Goal: Information Seeking & Learning: Learn about a topic

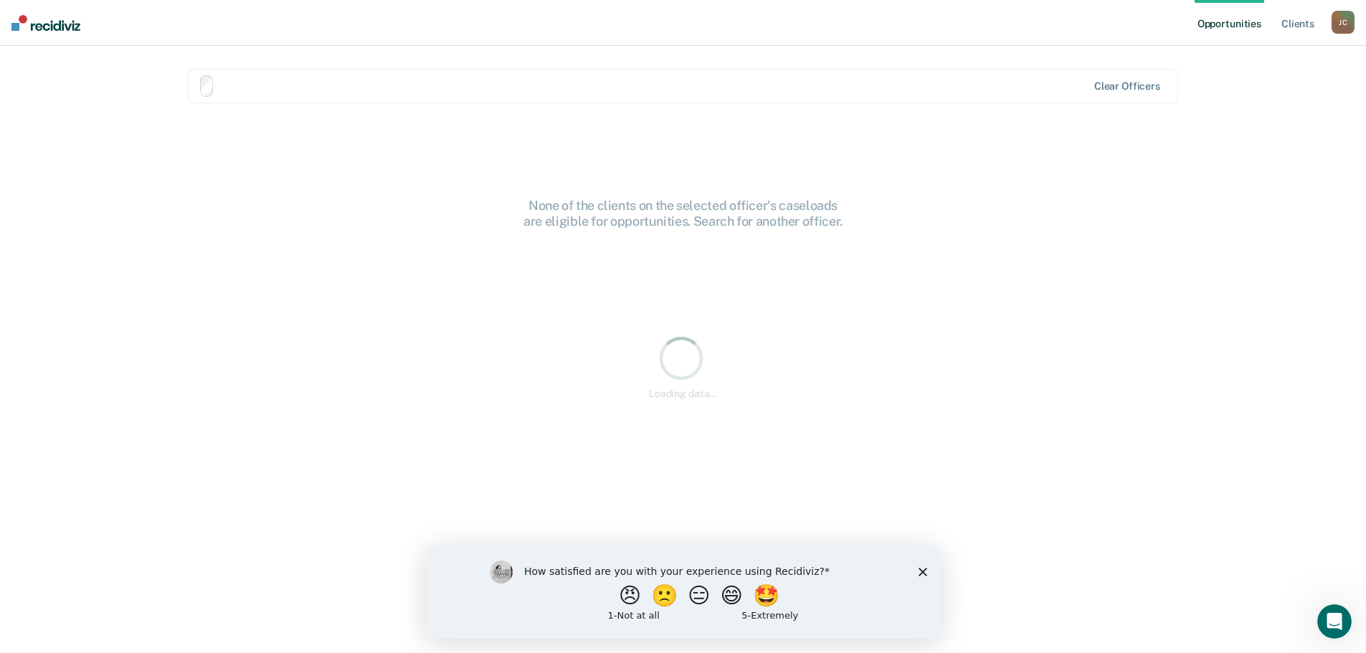
click at [914, 570] on div "How satisfied are you with your experience using Recidiviz? 😠 🙁 😑 😄 🤩 1 - Not a…" at bounding box center [682, 592] width 513 height 93
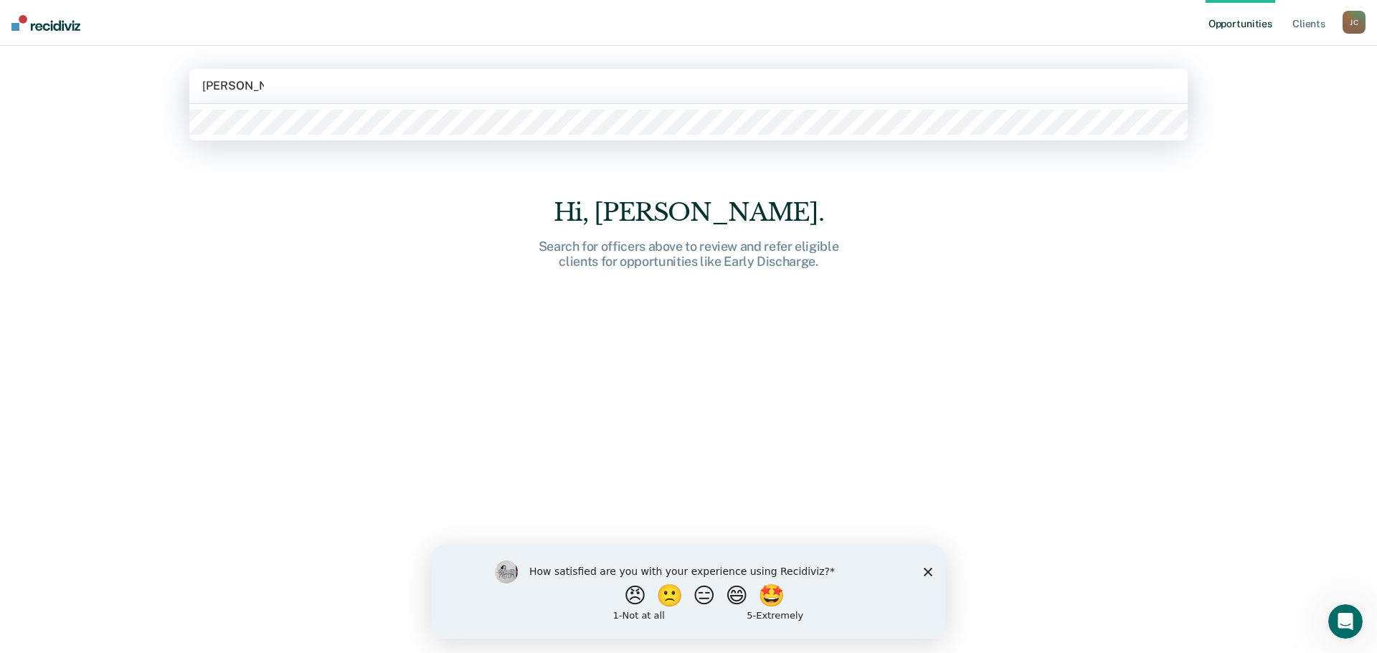
type input "[PERSON_NAME]"
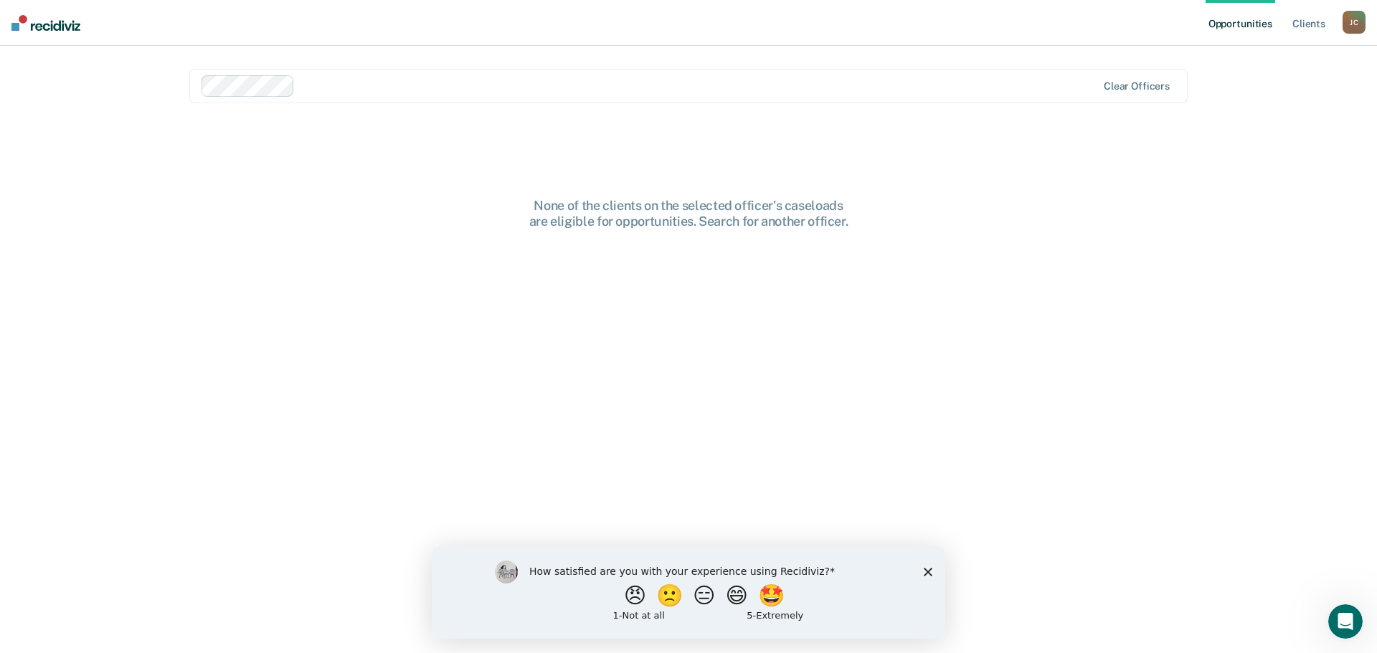
click at [926, 574] on polygon "Close survey" at bounding box center [928, 571] width 9 height 9
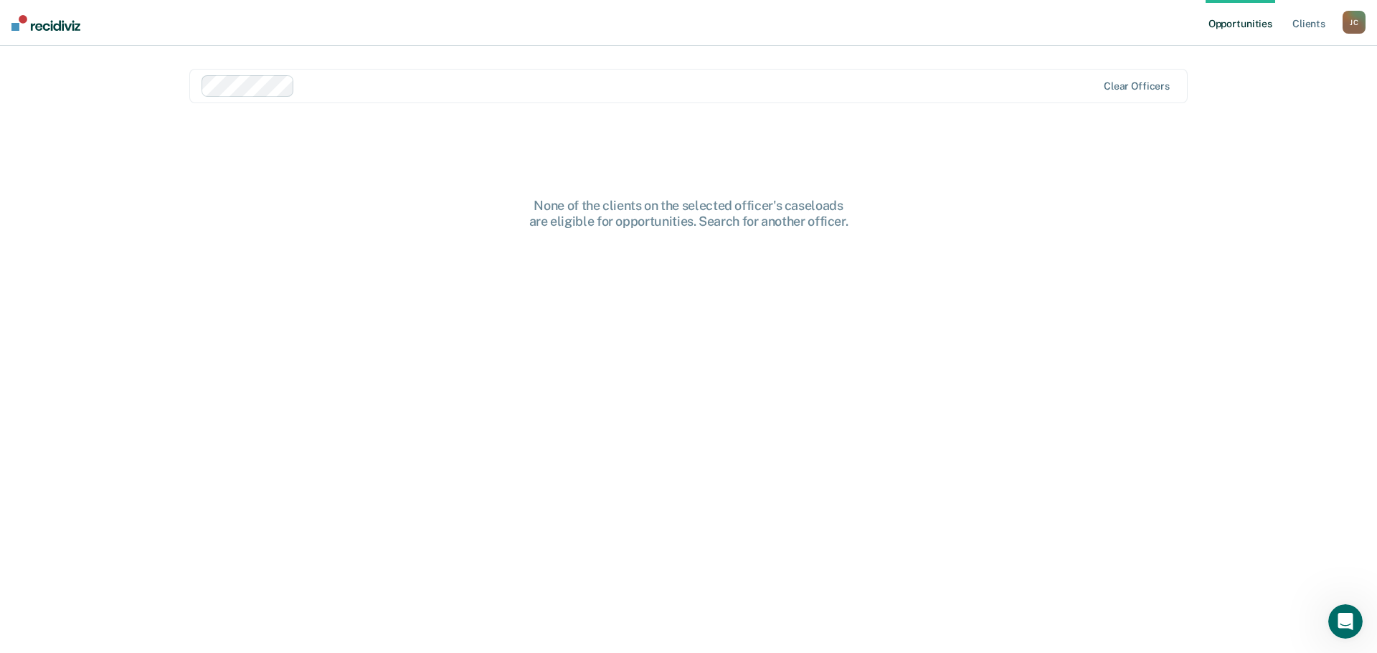
click at [346, 84] on div at bounding box center [698, 85] width 796 height 16
click at [1256, 420] on div "Opportunities Client s [PERSON_NAME] [PERSON_NAME] Profile How it works Log Out…" at bounding box center [688, 326] width 1377 height 653
click at [1314, 23] on link "Client s" at bounding box center [1308, 23] width 39 height 46
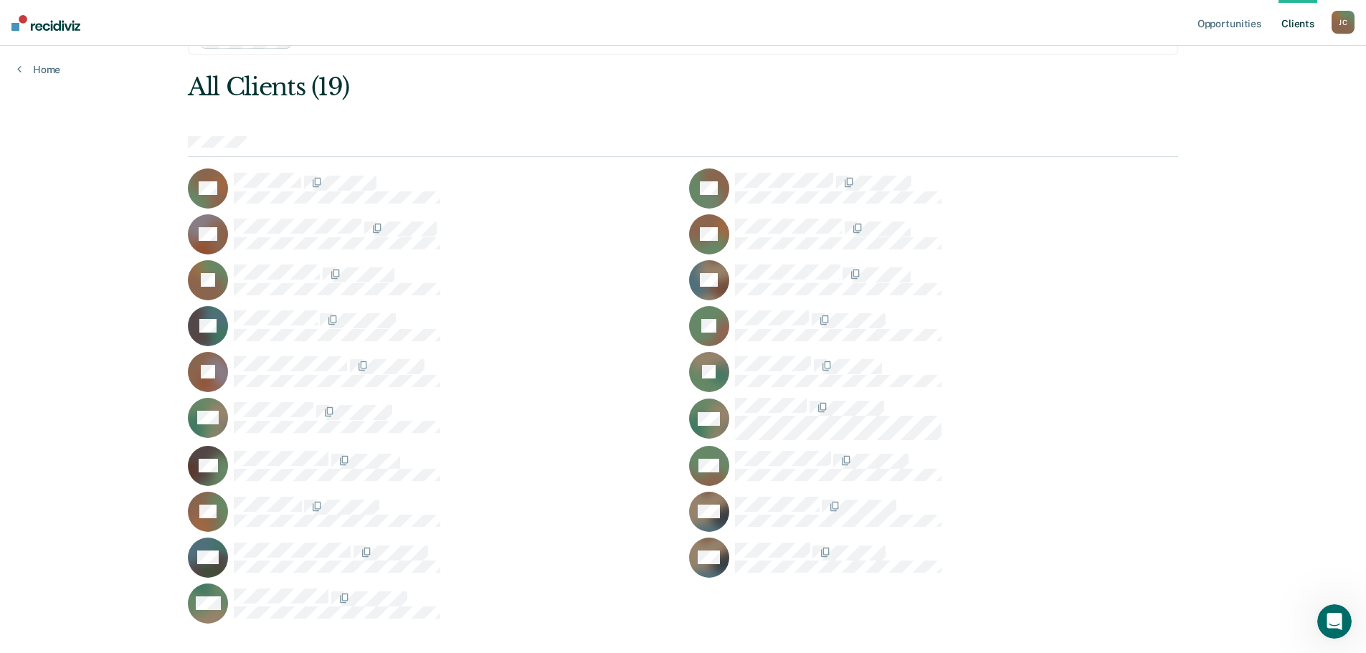
scroll to position [72, 0]
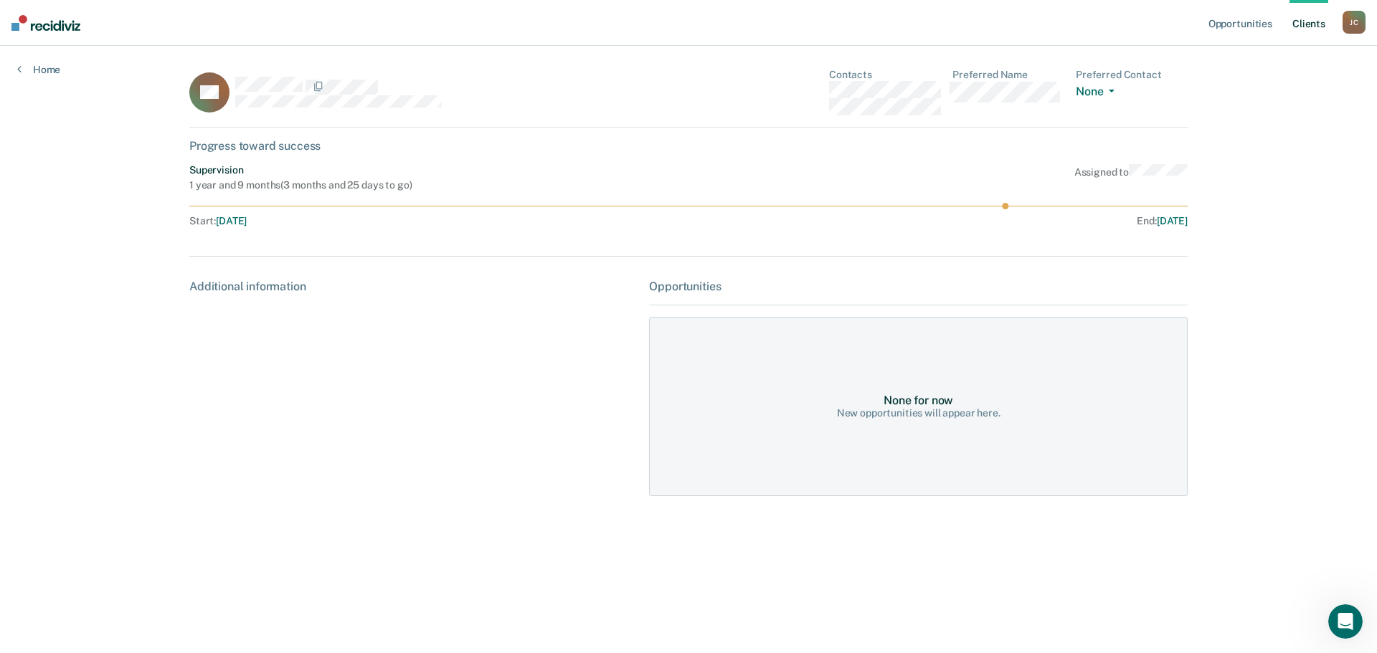
click at [16, 72] on div "Home" at bounding box center [38, 61] width 77 height 30
click at [18, 67] on icon at bounding box center [19, 68] width 4 height 11
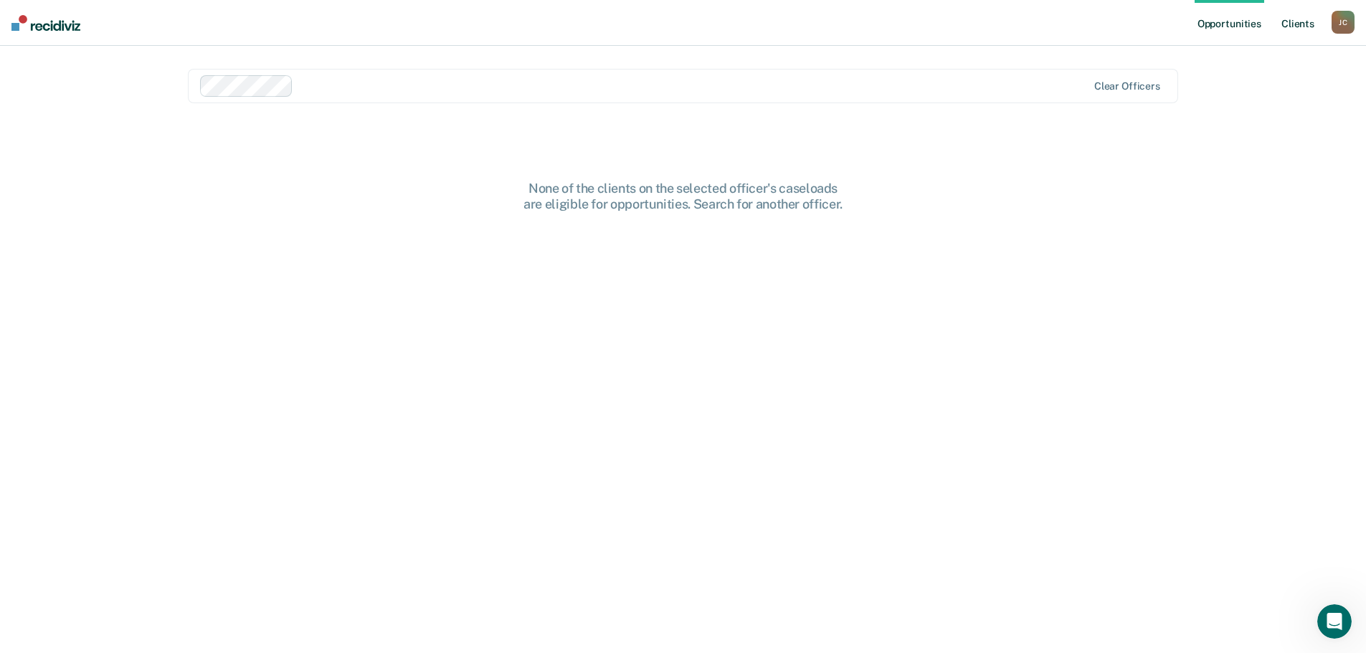
click at [1305, 20] on link "Client s" at bounding box center [1298, 23] width 39 height 46
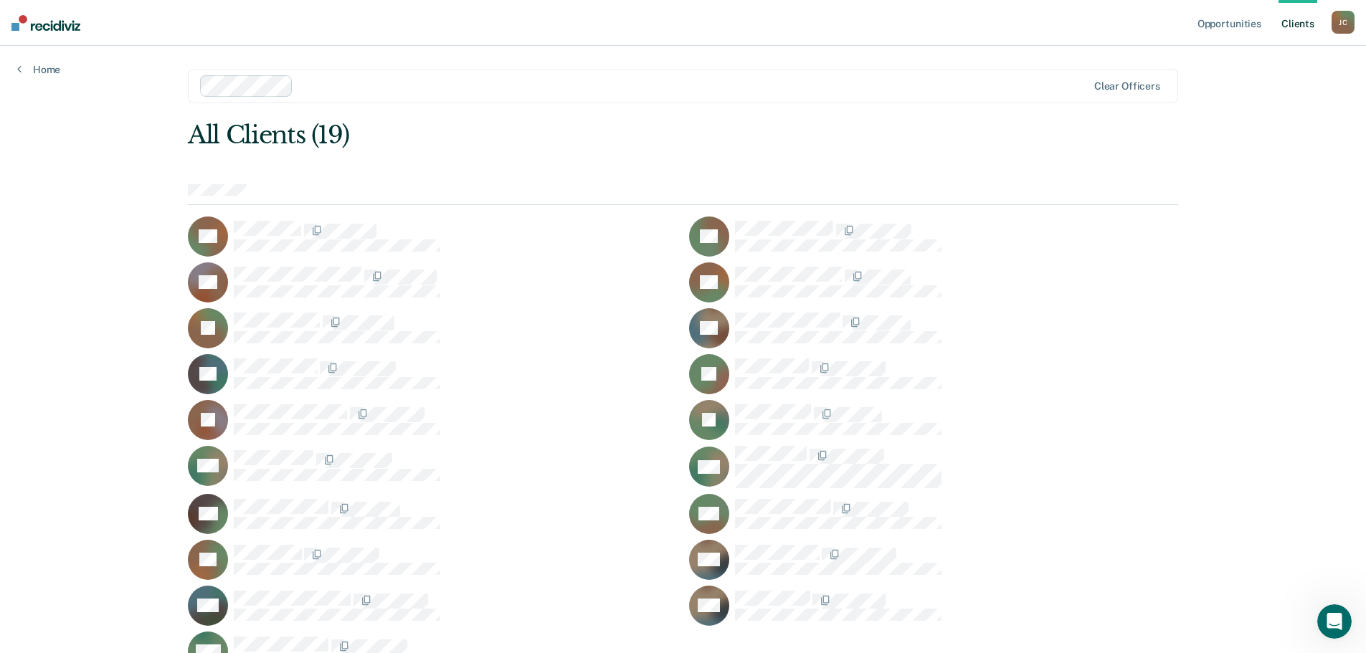
drag, startPoint x: 496, startPoint y: 354, endPoint x: 510, endPoint y: 267, distance: 87.2
click at [510, 267] on div at bounding box center [455, 276] width 443 height 19
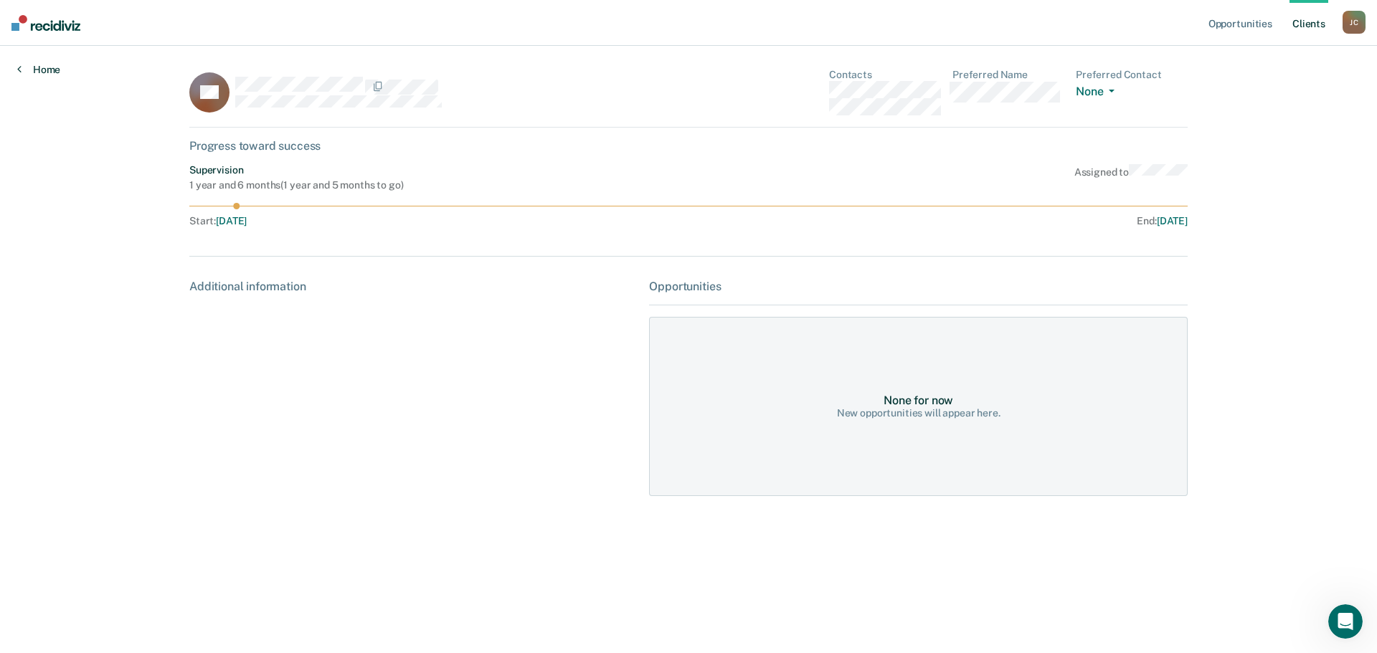
click at [19, 67] on icon at bounding box center [19, 68] width 4 height 11
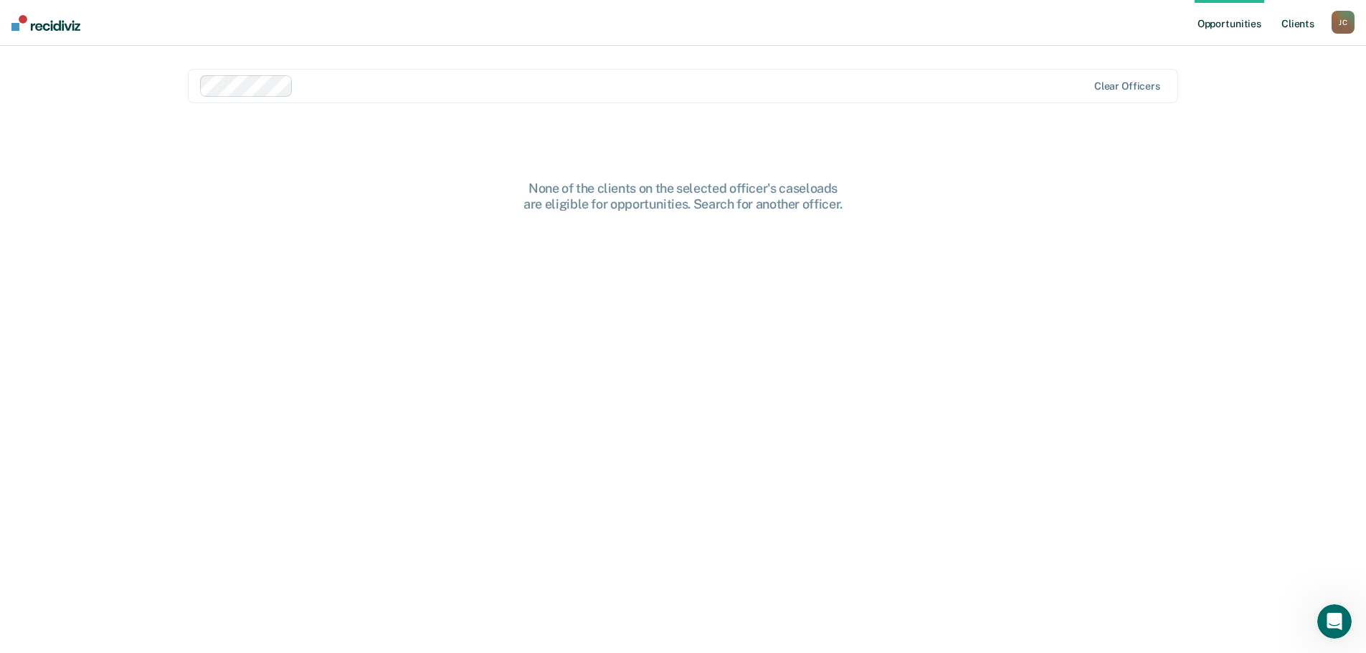
click at [1305, 21] on link "Client s" at bounding box center [1298, 23] width 39 height 46
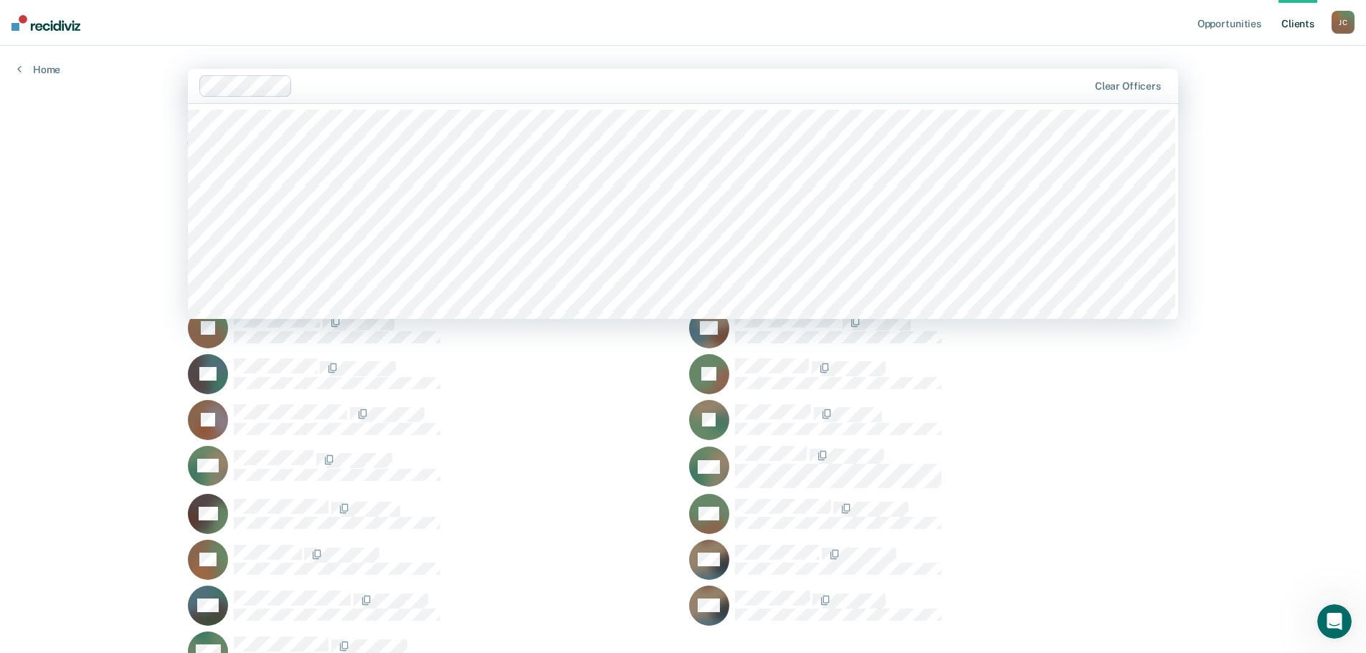
drag, startPoint x: 1122, startPoint y: 71, endPoint x: 1307, endPoint y: 127, distance: 192.6
click at [1307, 127] on div "Opportunities Client s [PERSON_NAME] [PERSON_NAME] Profile How it works Log Out…" at bounding box center [683, 364] width 1366 height 729
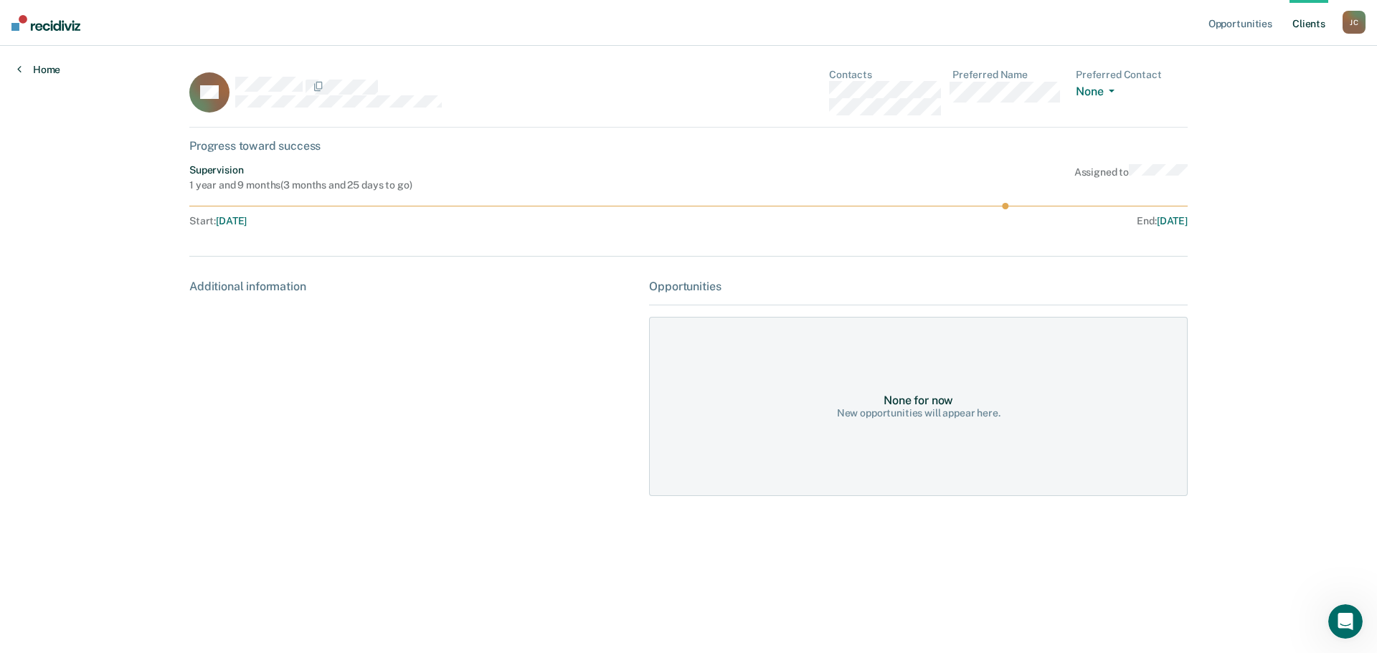
click at [20, 70] on icon at bounding box center [19, 68] width 4 height 11
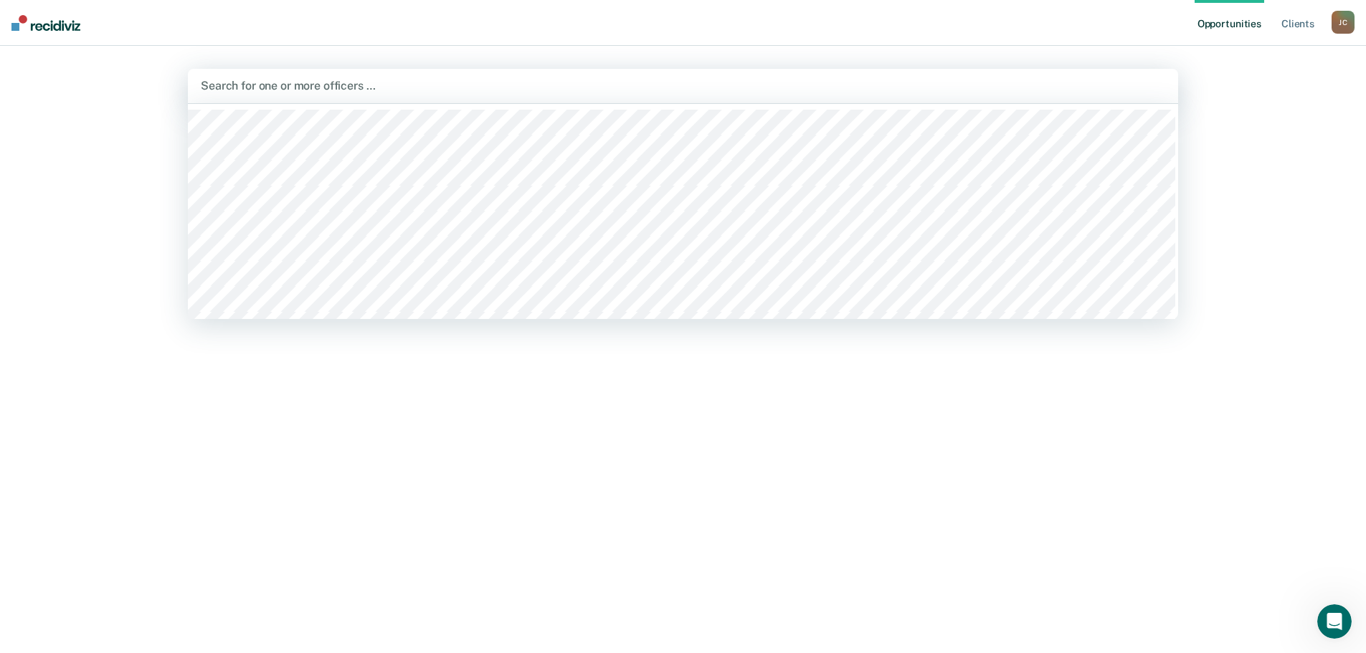
click at [325, 84] on div at bounding box center [683, 85] width 965 height 16
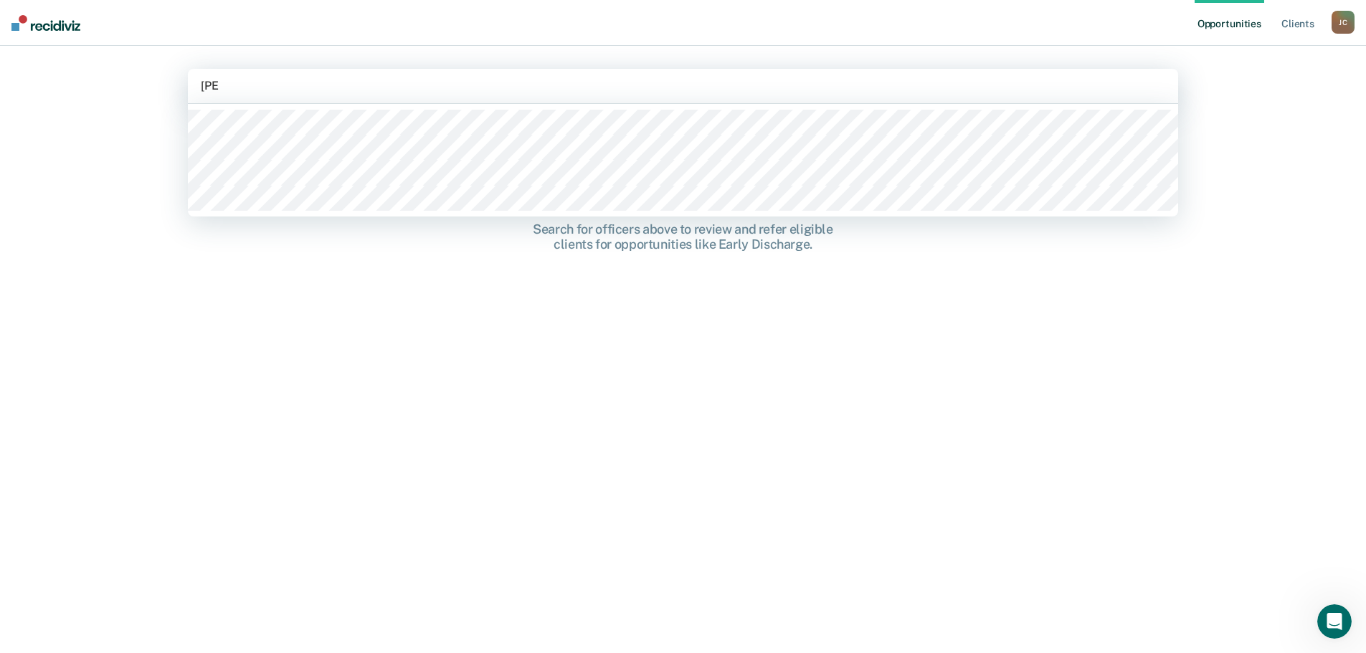
type input "[PERSON_NAME]"
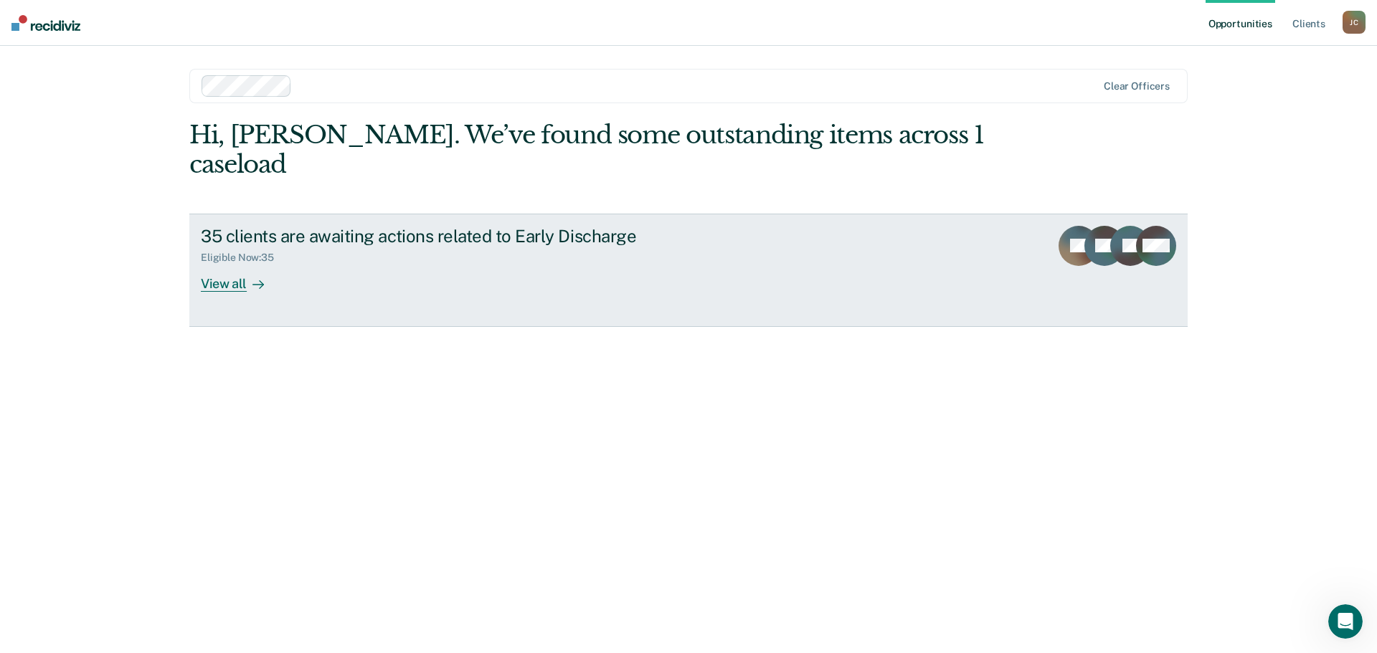
click at [882, 224] on link "35 clients are awaiting actions related to Early Discharge Eligible Now : 35 Vi…" at bounding box center [688, 270] width 998 height 113
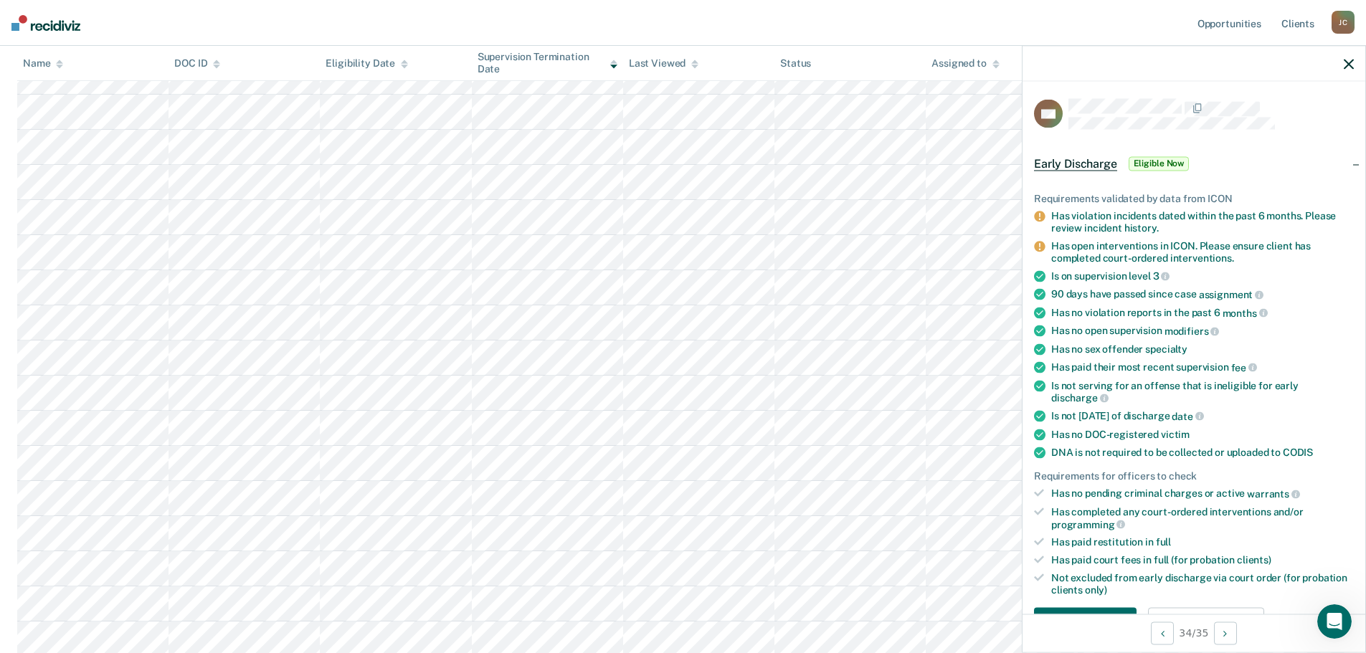
scroll to position [610, 0]
click at [864, 33] on nav "Opportunities Client s [PERSON_NAME] [PERSON_NAME] Profile How it works Log Out" at bounding box center [683, 23] width 1366 height 46
click at [1162, 167] on span "Eligible Now" at bounding box center [1159, 163] width 61 height 14
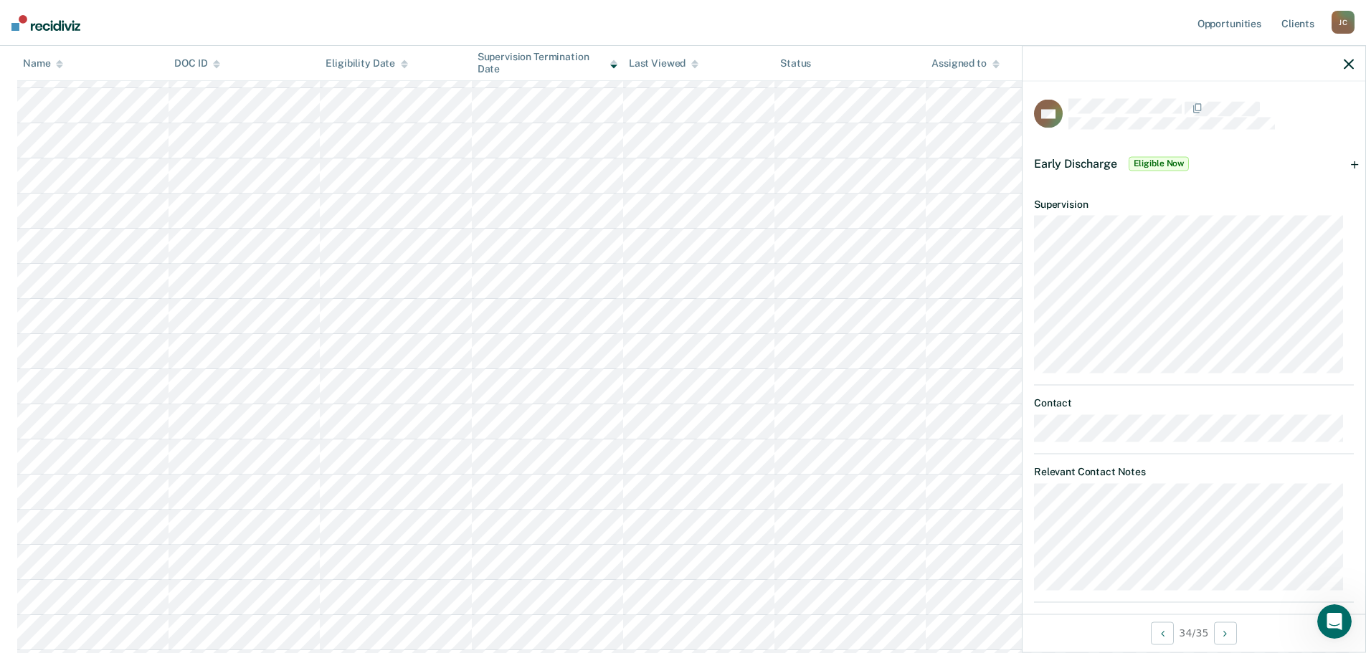
scroll to position [16, 0]
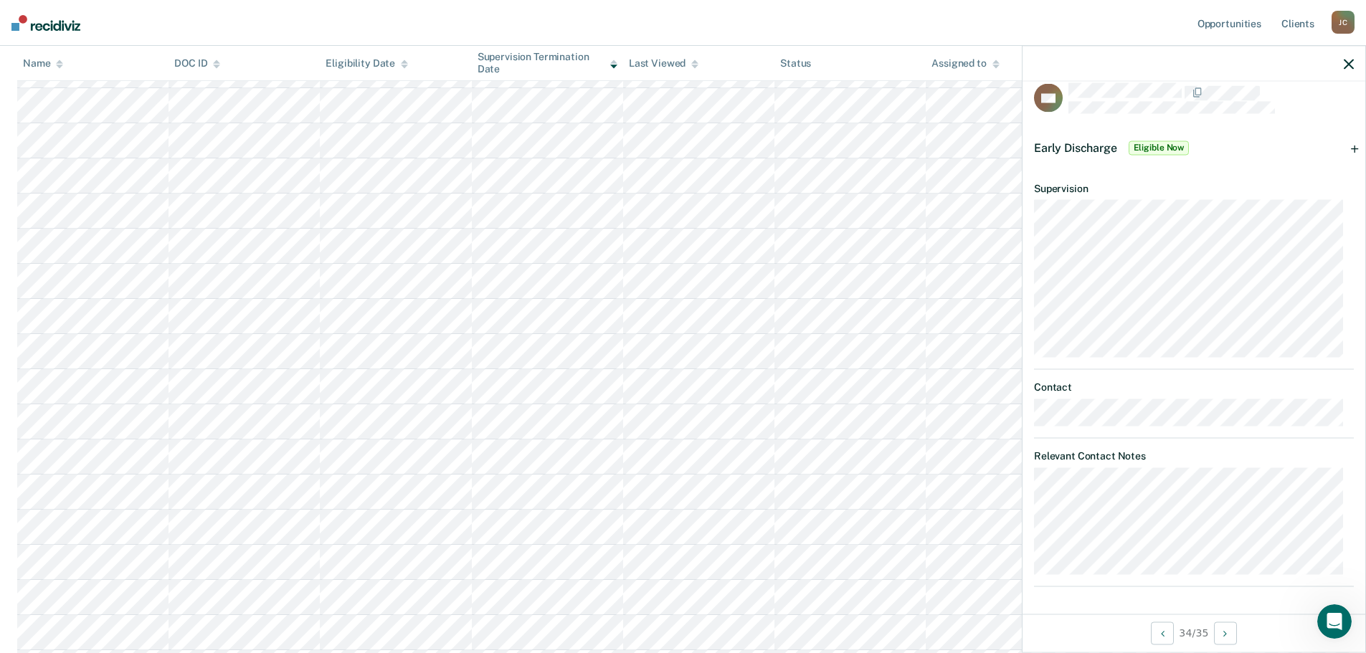
click at [1353, 63] on icon "button" at bounding box center [1349, 64] width 10 height 10
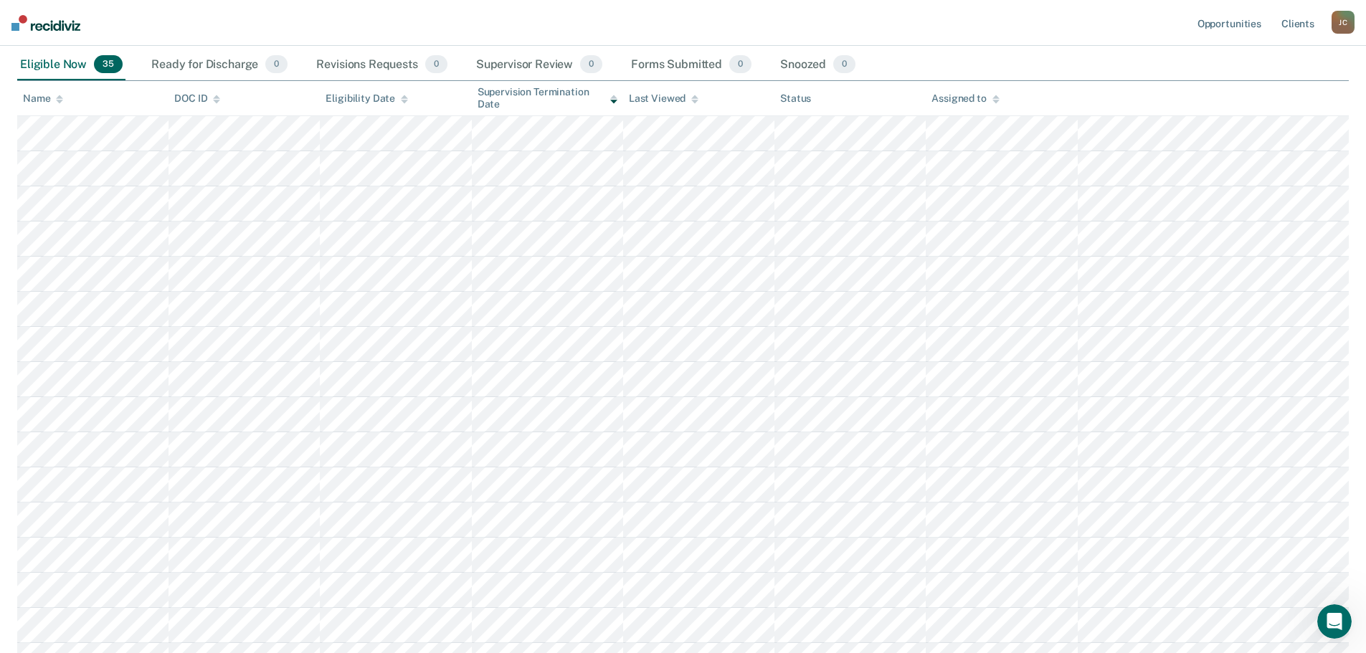
scroll to position [0, 0]
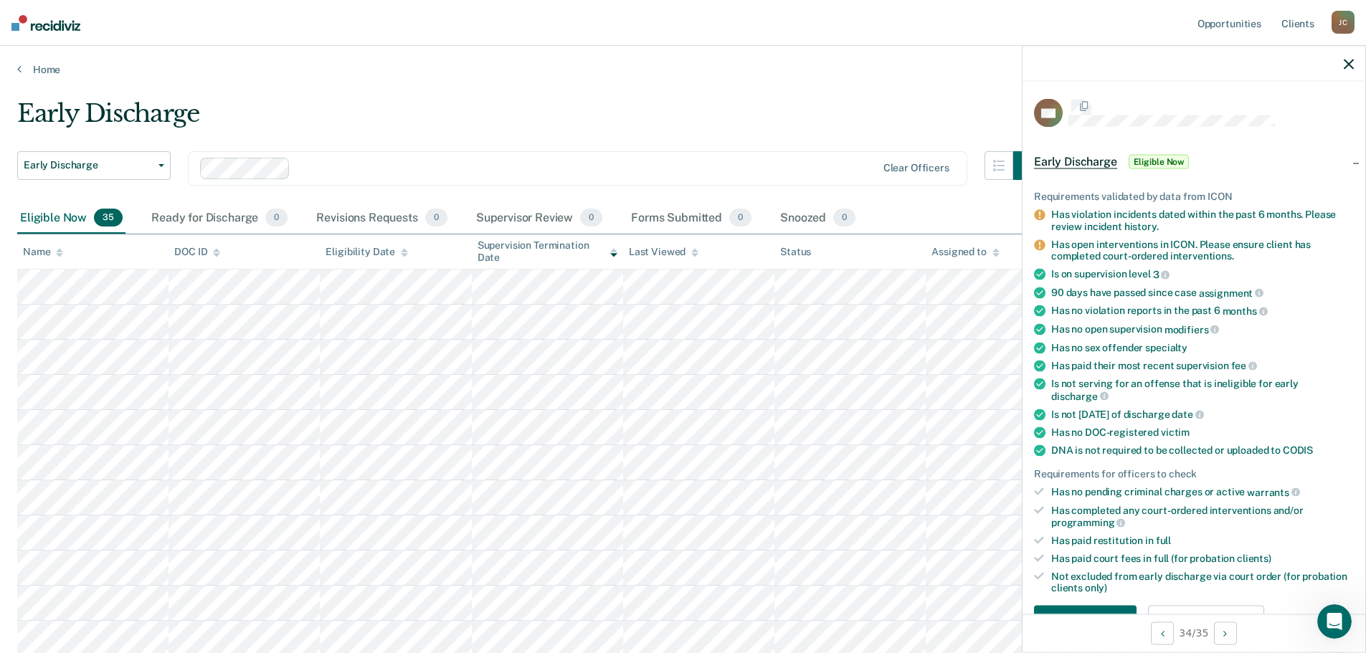
click at [942, 288] on tr at bounding box center [683, 287] width 1332 height 35
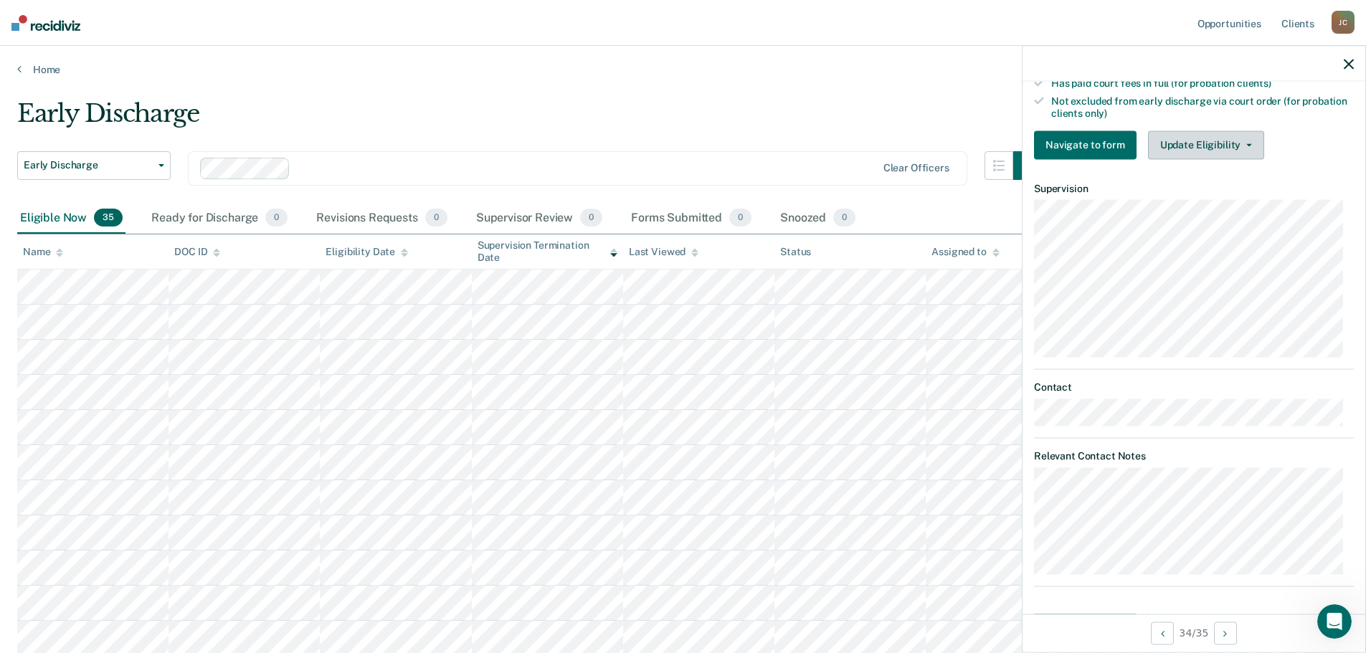
click at [1179, 151] on button "Update Eligibility" at bounding box center [1206, 145] width 116 height 29
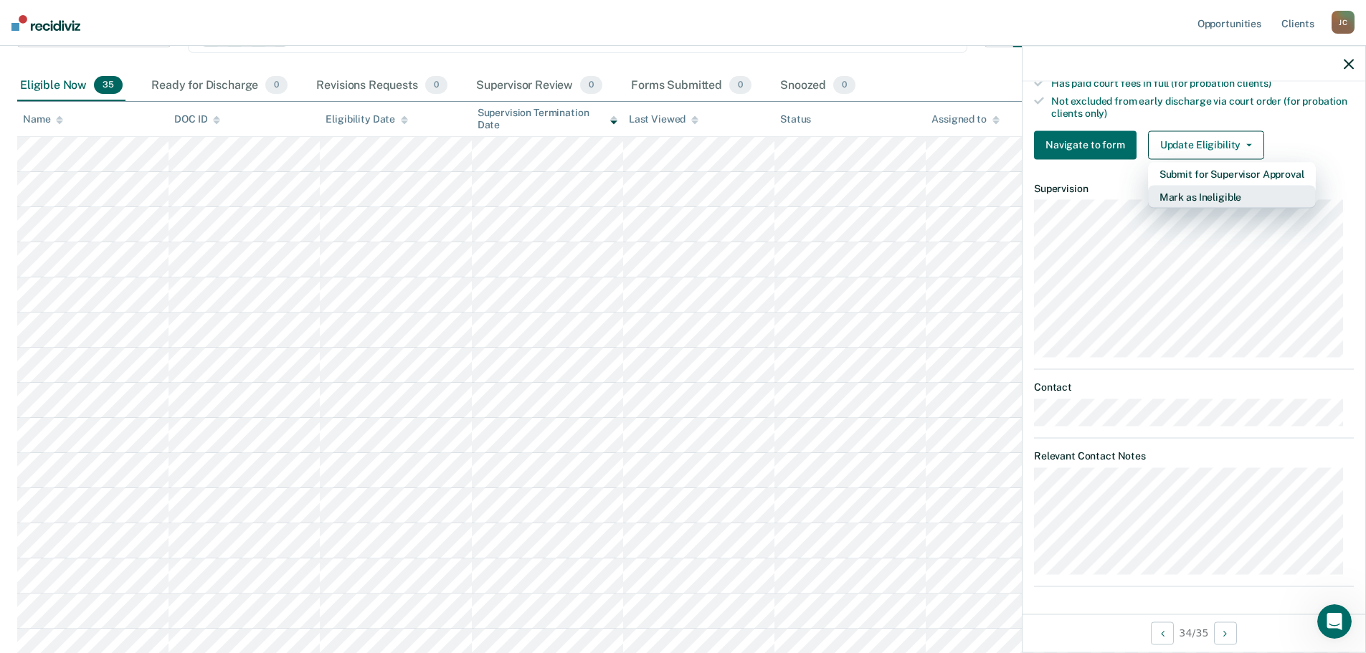
scroll to position [0, 0]
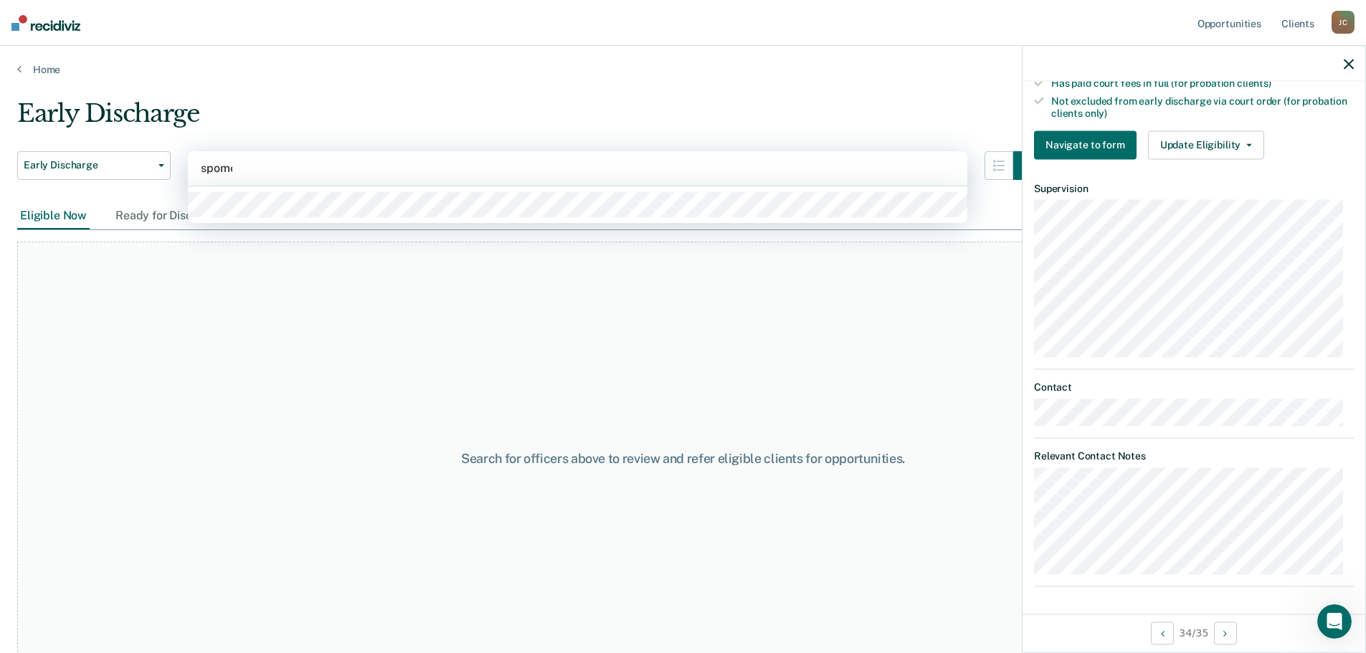
type input "[PERSON_NAME]"
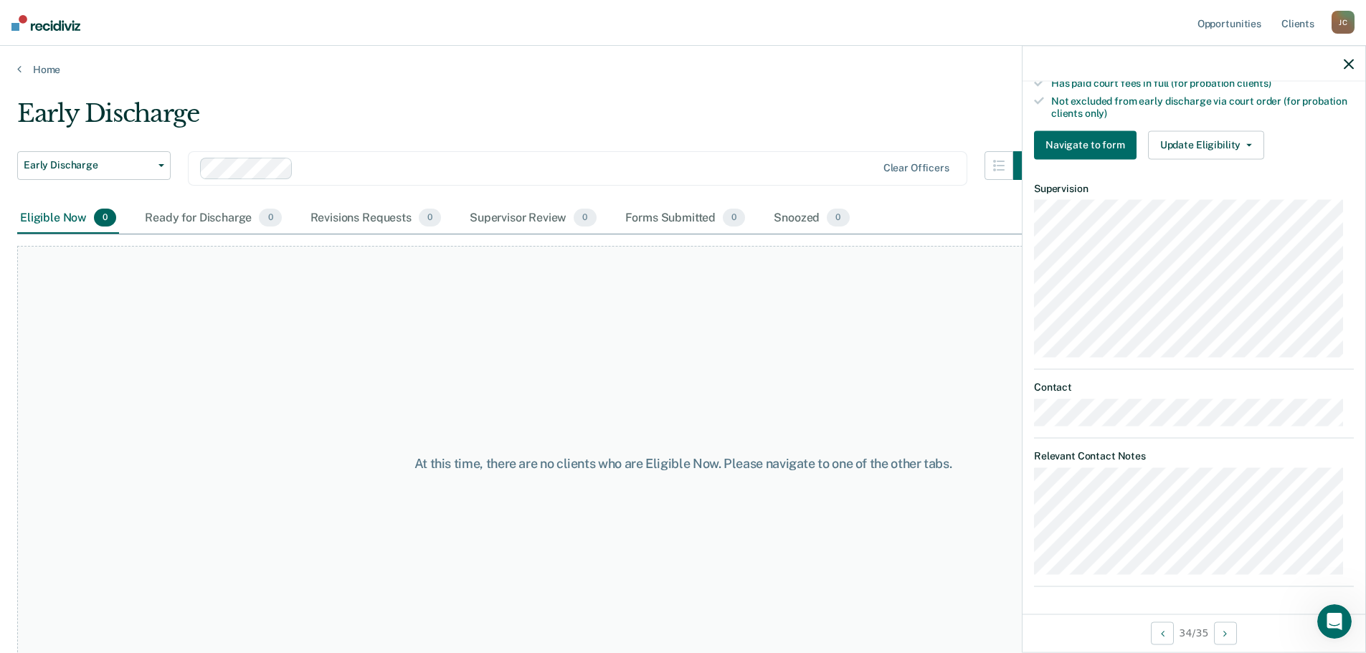
click at [1348, 62] on icon "button" at bounding box center [1349, 64] width 10 height 10
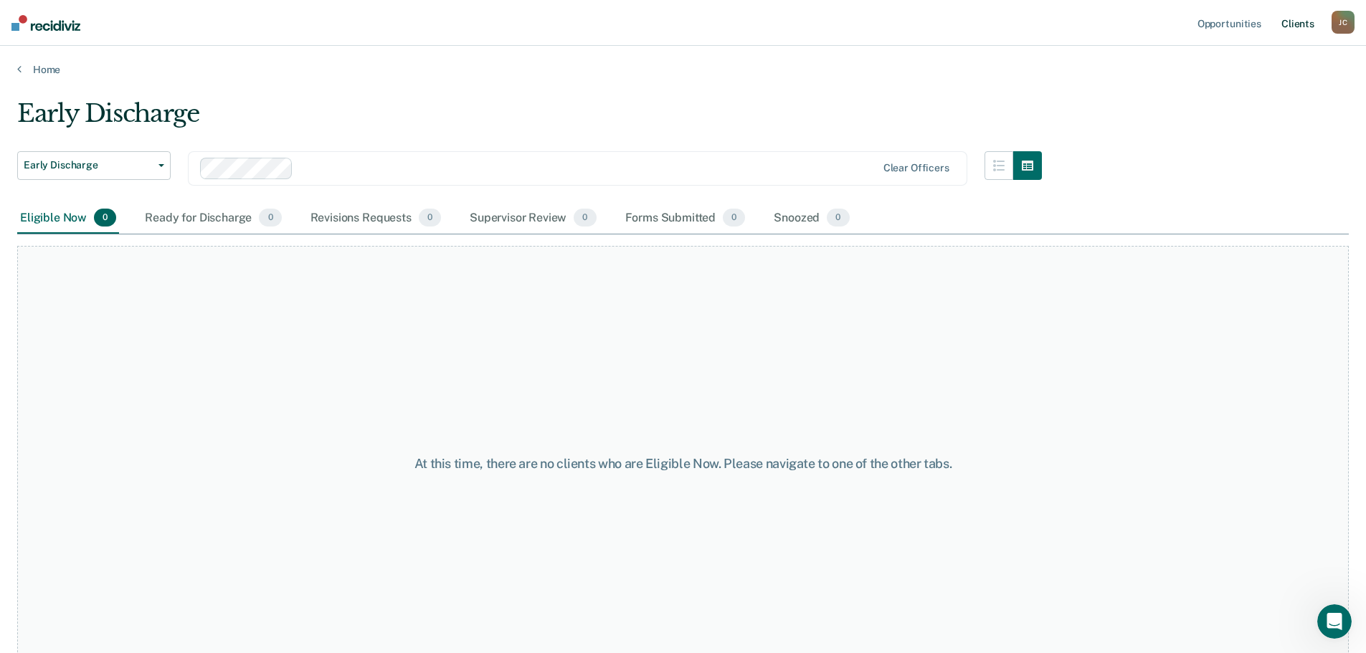
click at [1307, 19] on link "Client s" at bounding box center [1298, 23] width 39 height 46
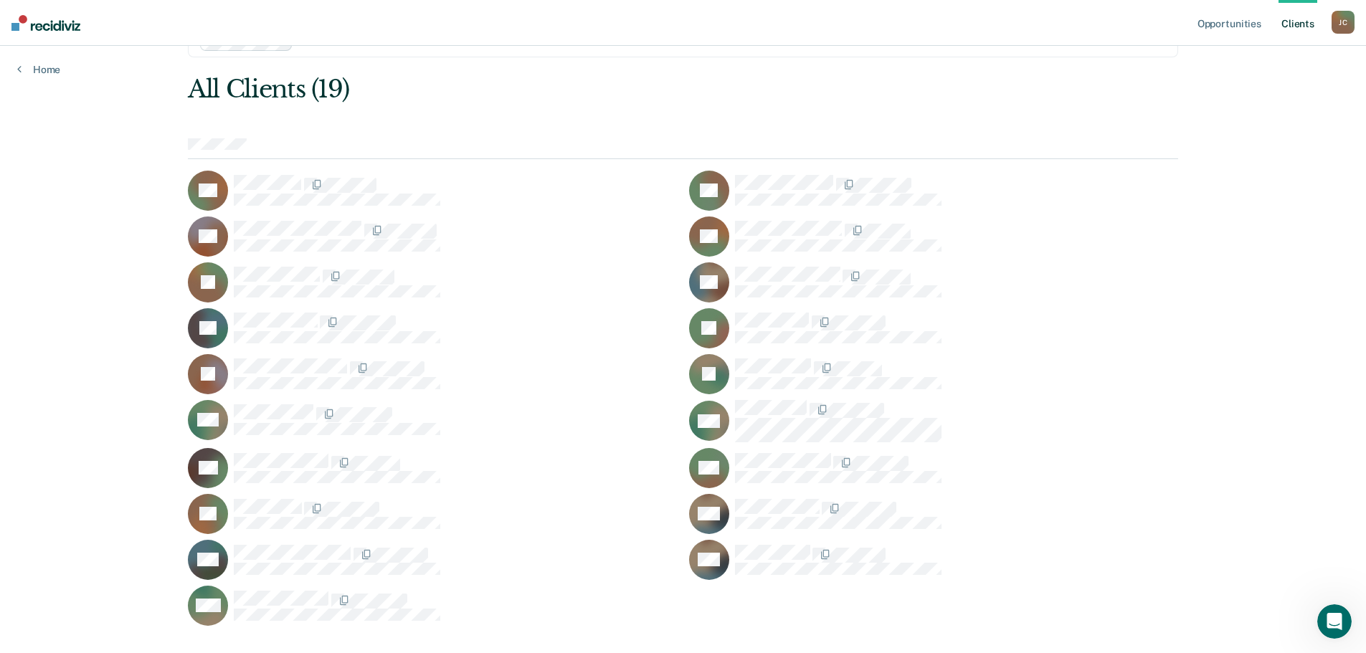
scroll to position [72, 0]
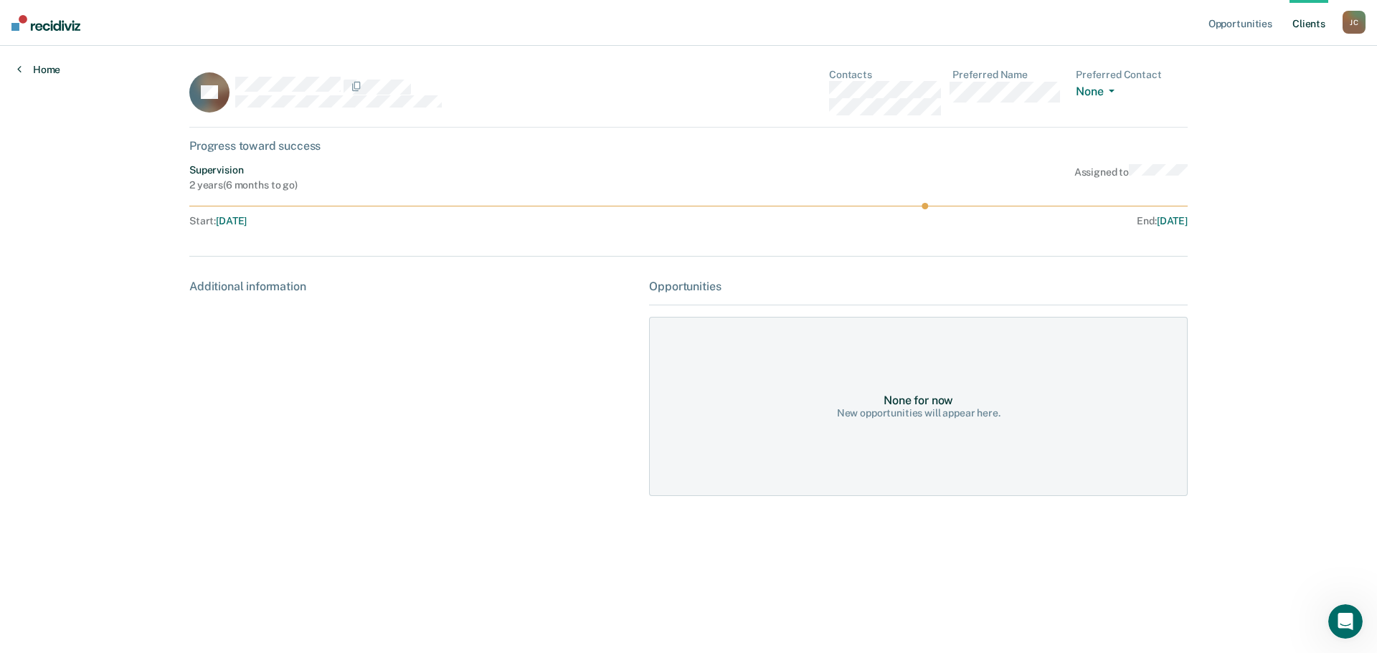
click at [21, 70] on icon at bounding box center [19, 68] width 4 height 11
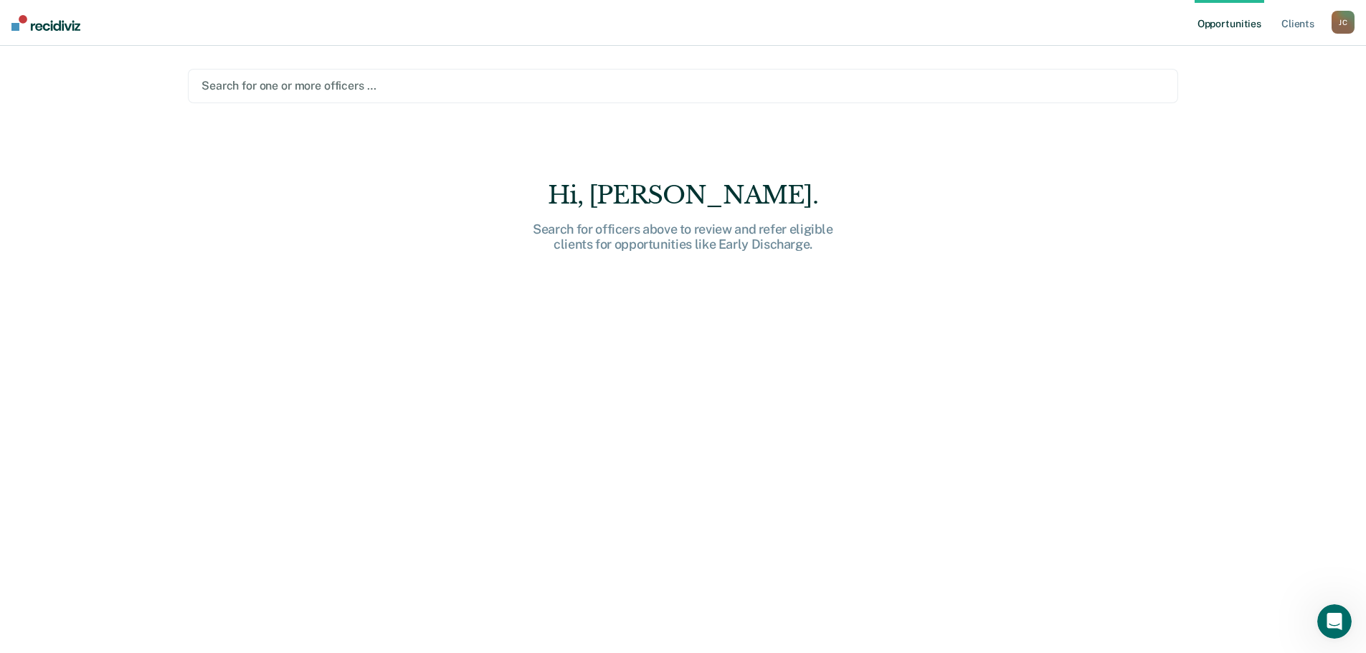
click at [310, 85] on div at bounding box center [683, 85] width 963 height 16
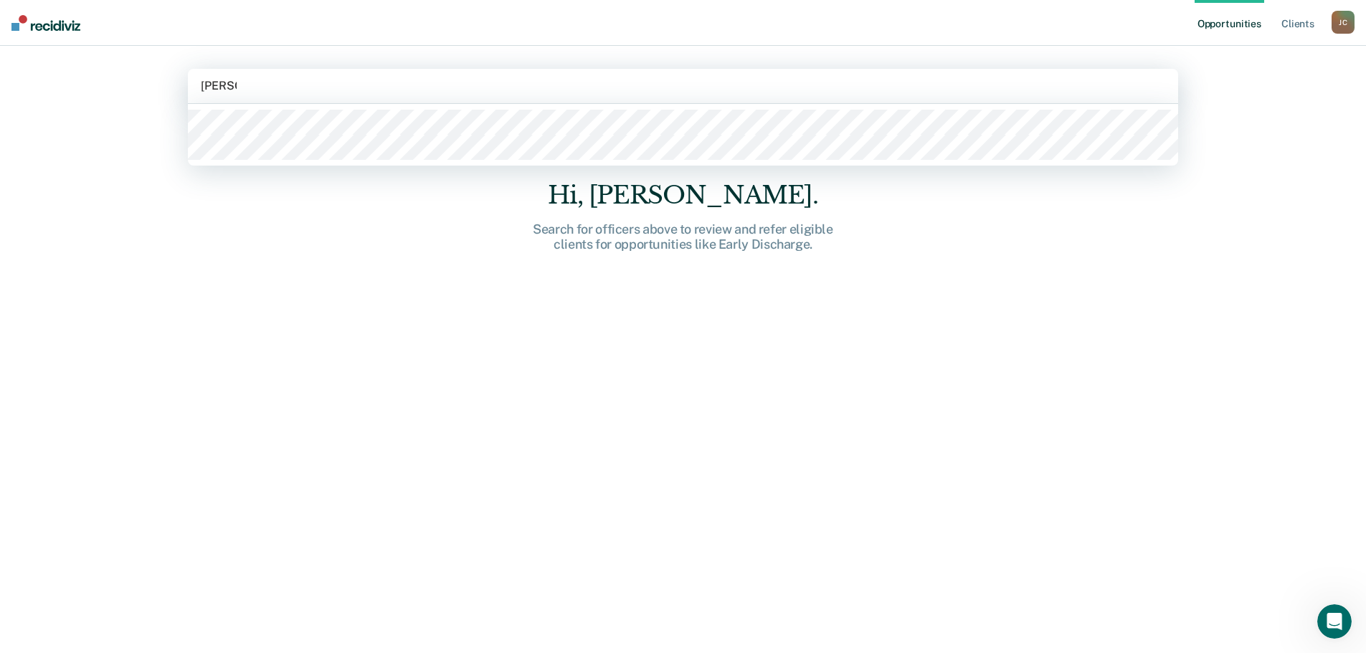
type input "[PERSON_NAME]"
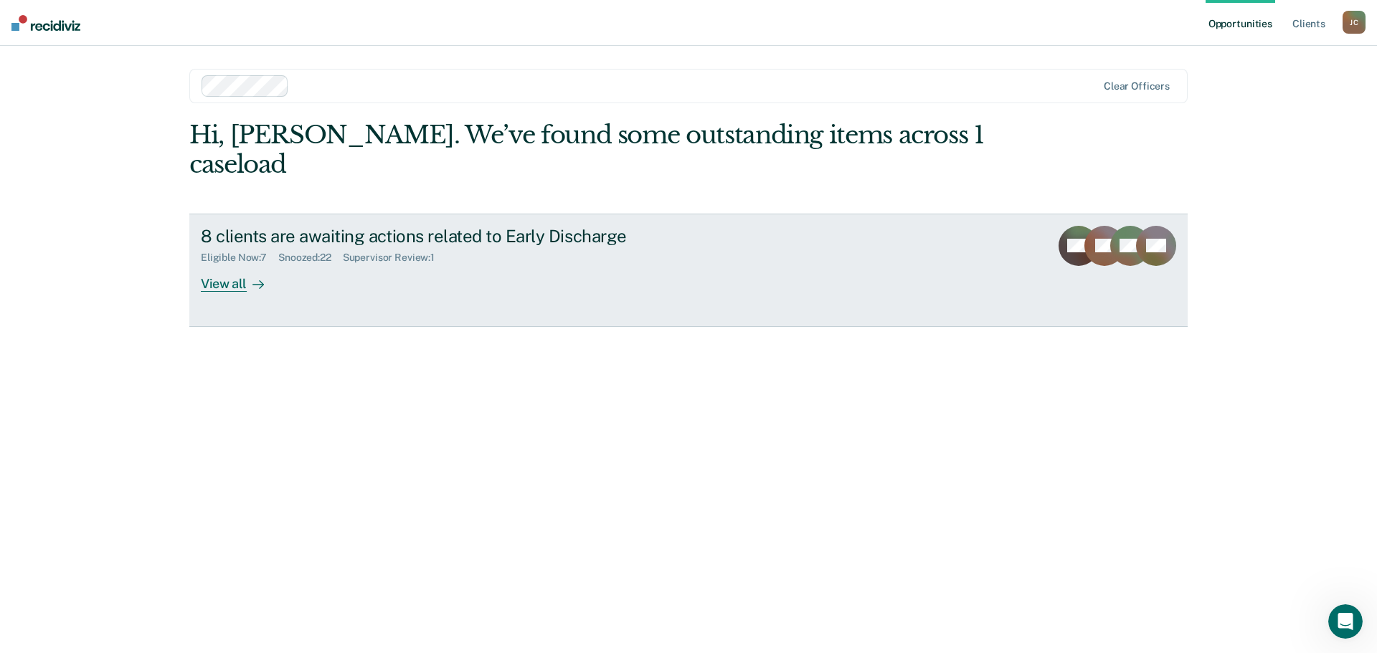
click at [1136, 227] on icon at bounding box center [1148, 252] width 49 height 50
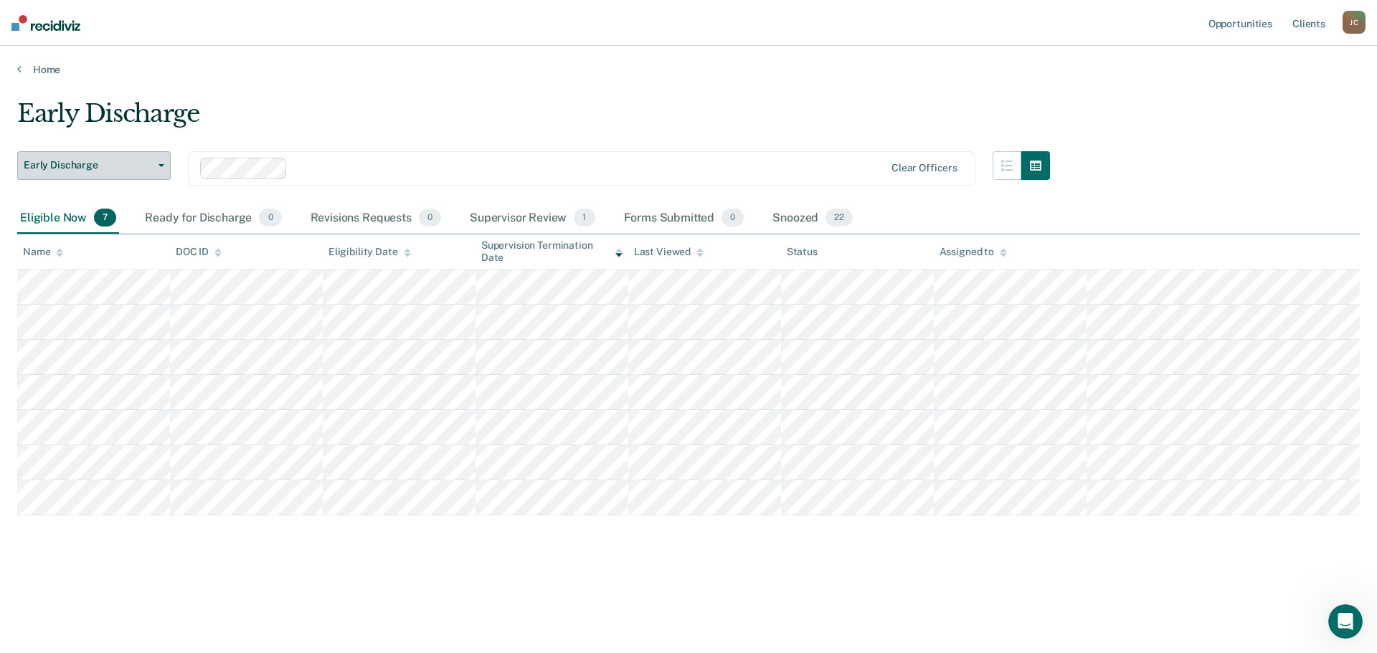
click at [162, 164] on icon "button" at bounding box center [161, 165] width 6 height 3
click at [282, 101] on div "Early Discharge" at bounding box center [533, 119] width 1033 height 41
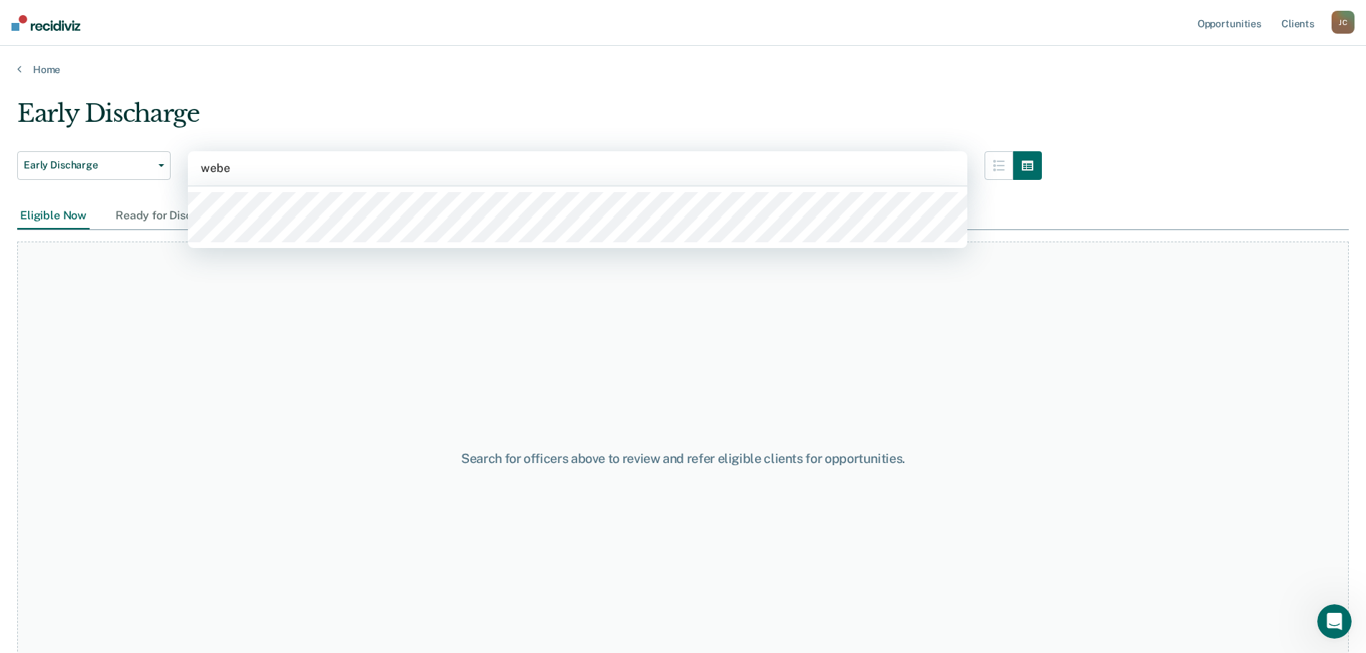
type input "[PERSON_NAME]"
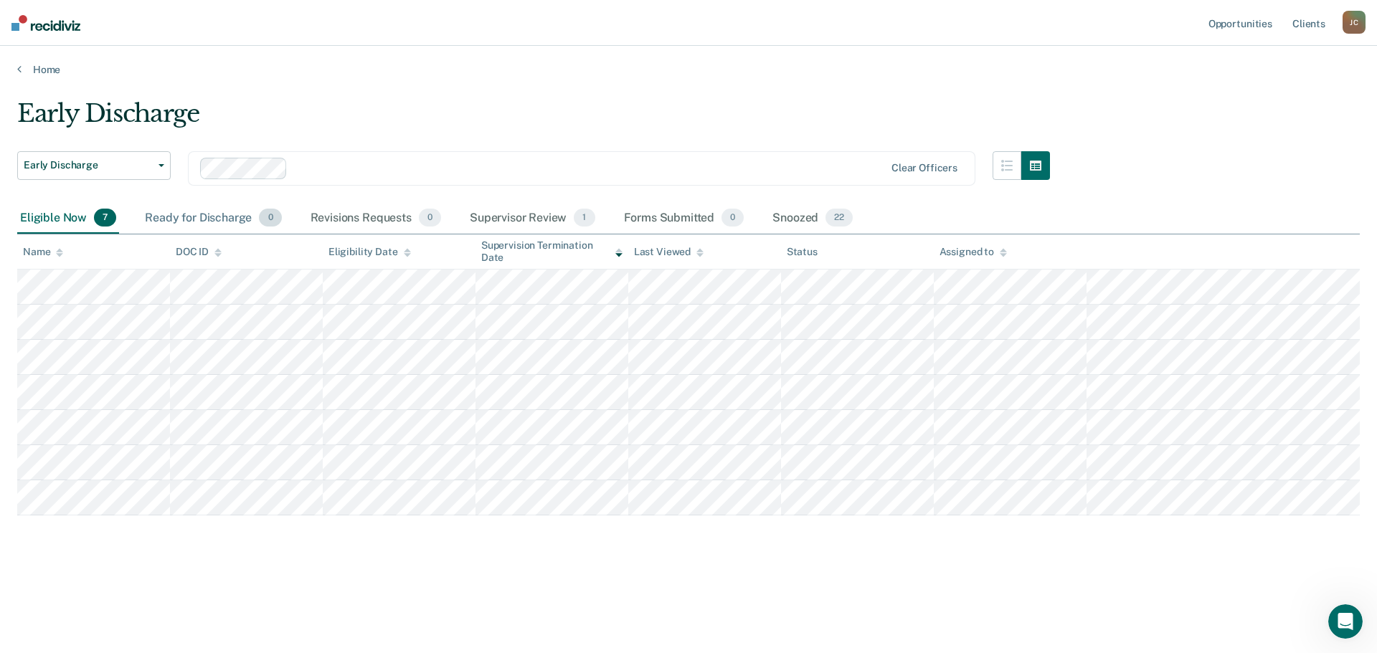
click at [207, 222] on div "Ready for Discharge 0" at bounding box center [213, 219] width 142 height 32
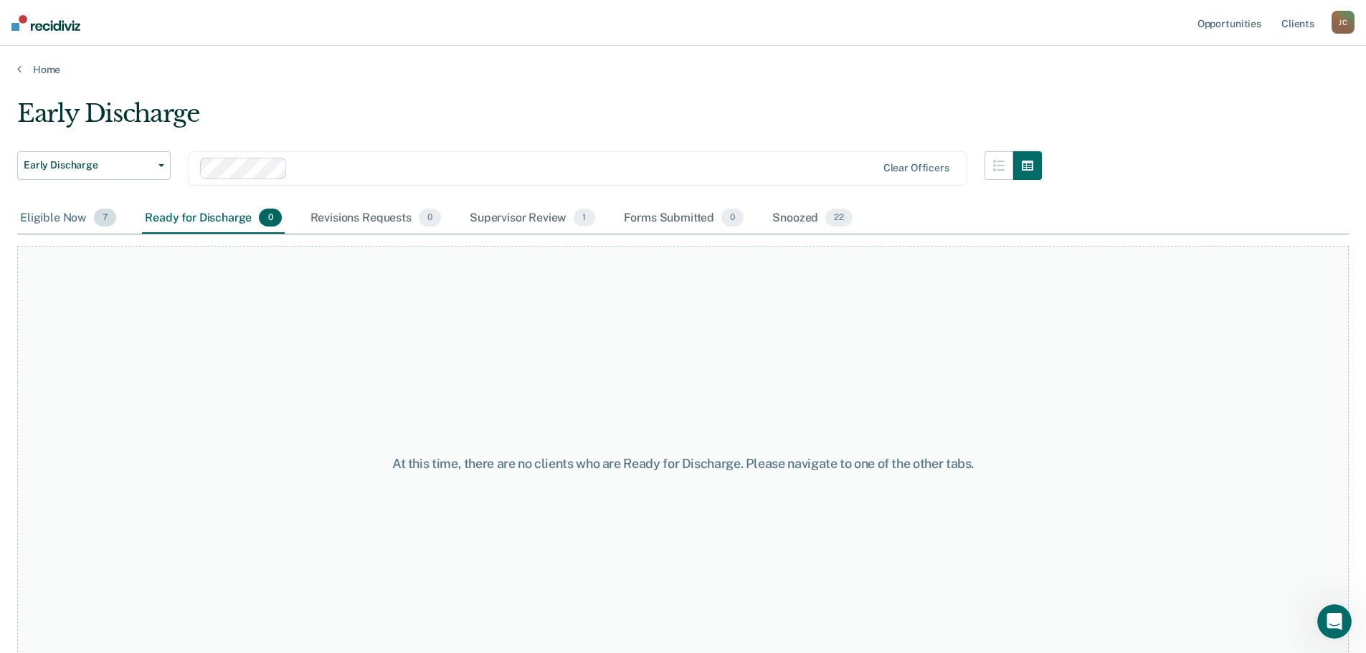
click at [58, 219] on div "Eligible Now 7" at bounding box center [68, 219] width 102 height 32
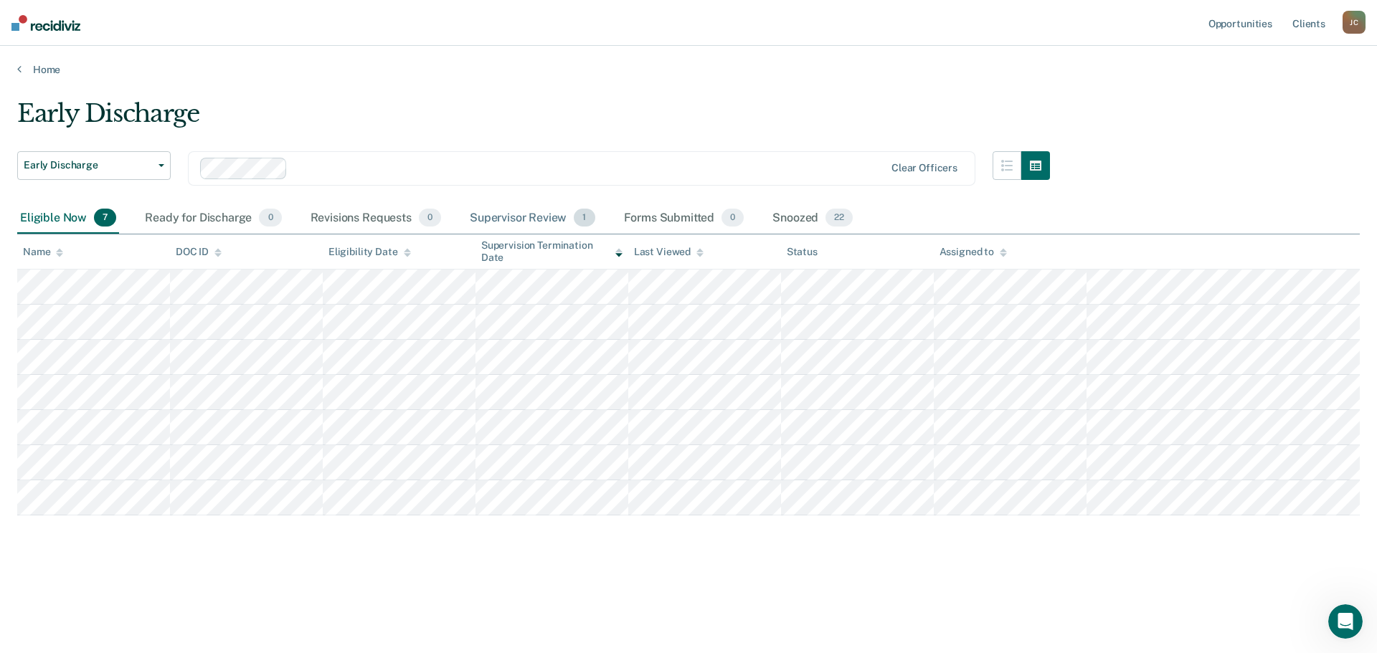
click at [516, 220] on div "Supervisor Review 1" at bounding box center [532, 219] width 131 height 32
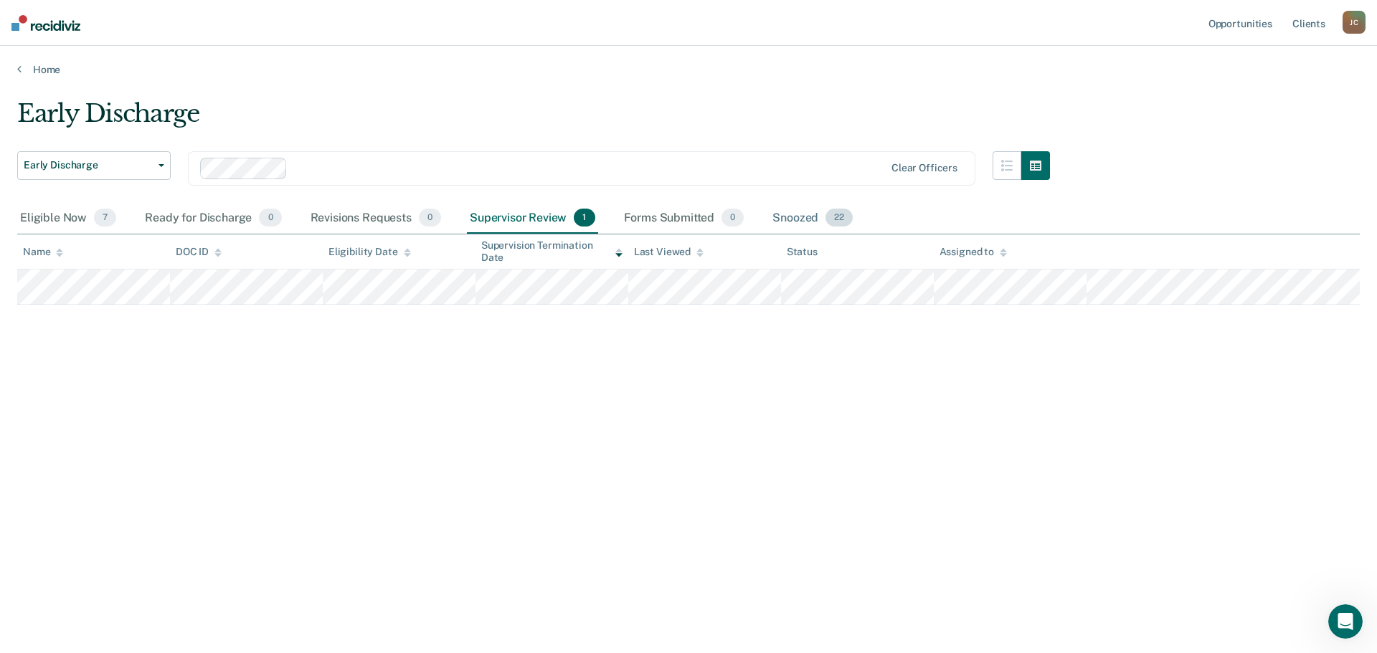
click at [787, 217] on div "Snoozed 22" at bounding box center [812, 219] width 86 height 32
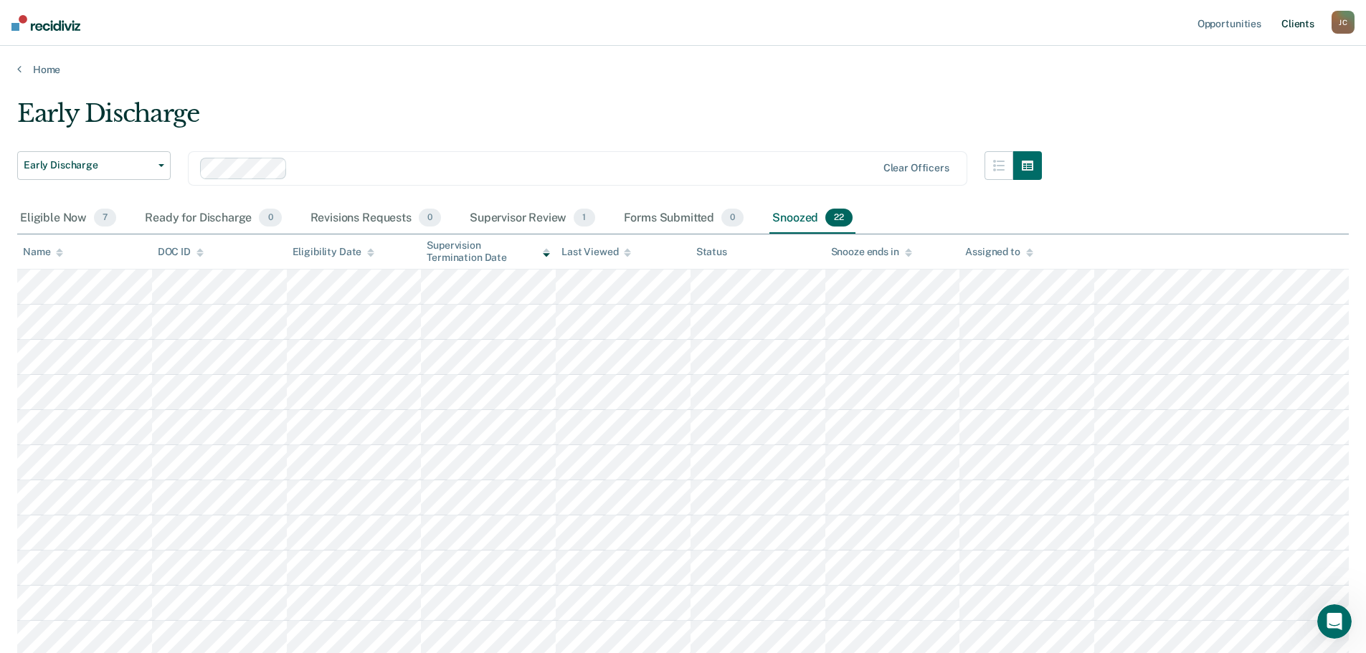
click at [1301, 21] on link "Client s" at bounding box center [1298, 23] width 39 height 46
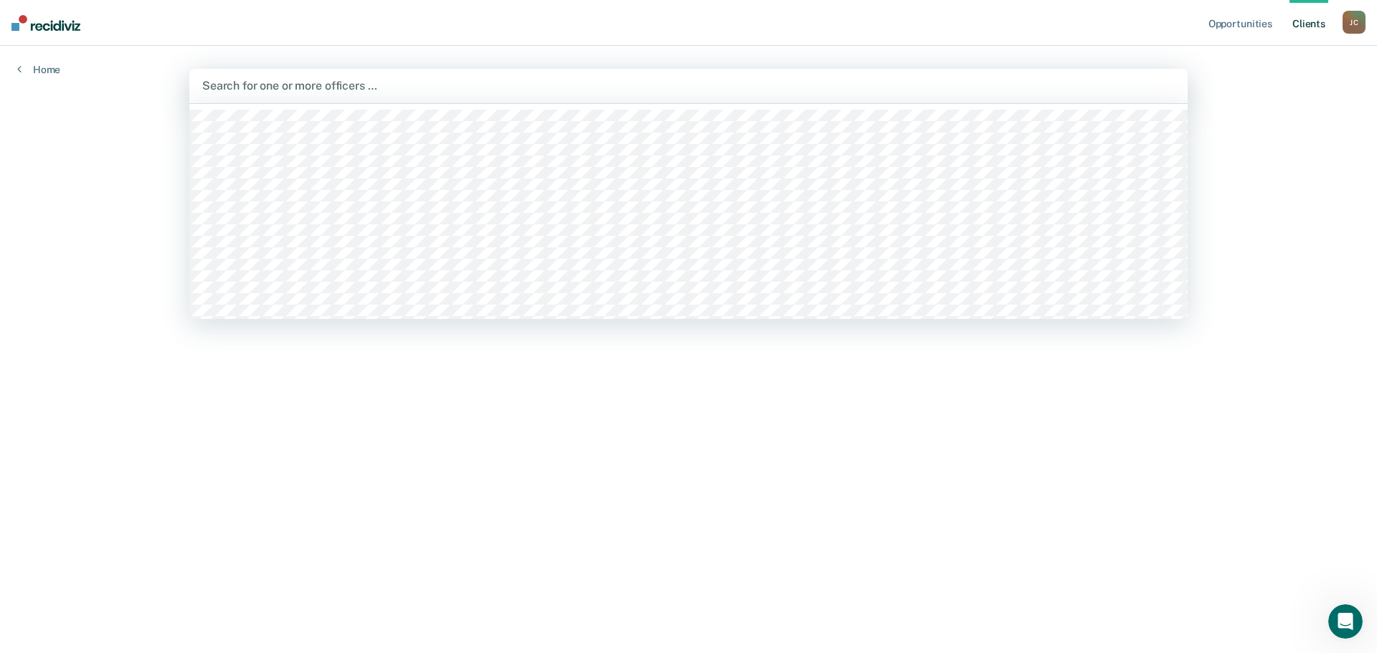
click at [275, 90] on div at bounding box center [688, 85] width 972 height 16
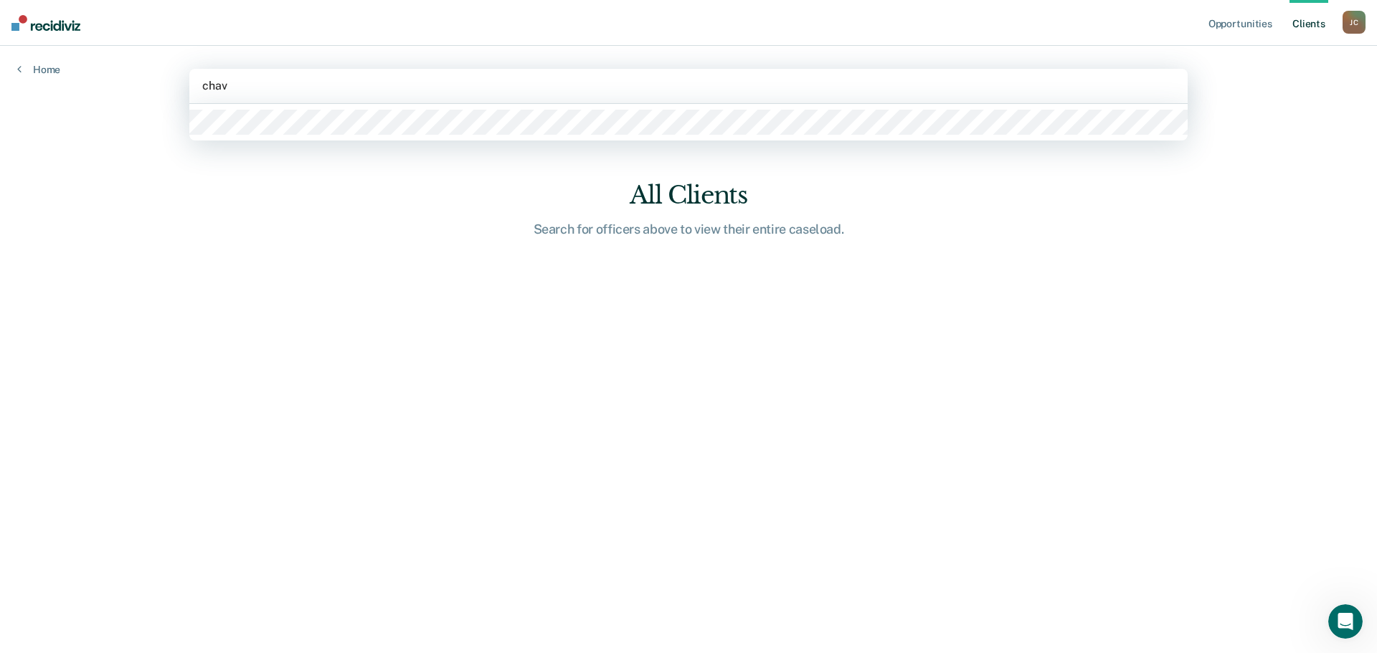
type input "chave"
